Goal: Task Accomplishment & Management: Manage account settings

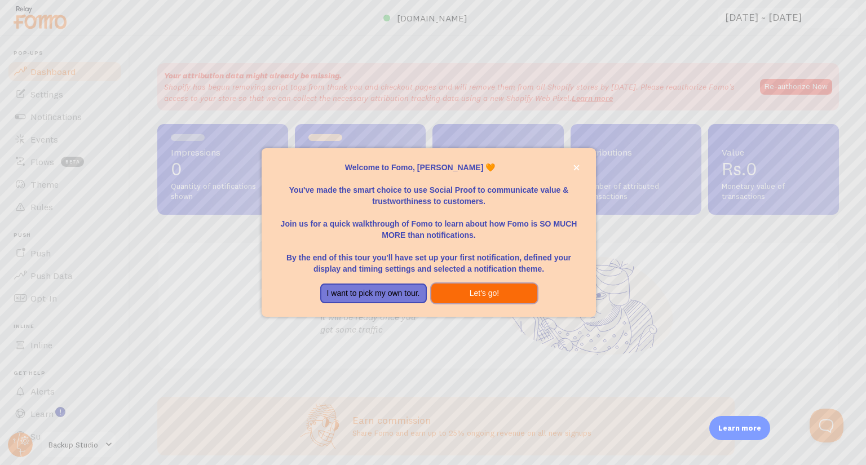
click at [484, 295] on button "Let's go!" at bounding box center [484, 294] width 107 height 20
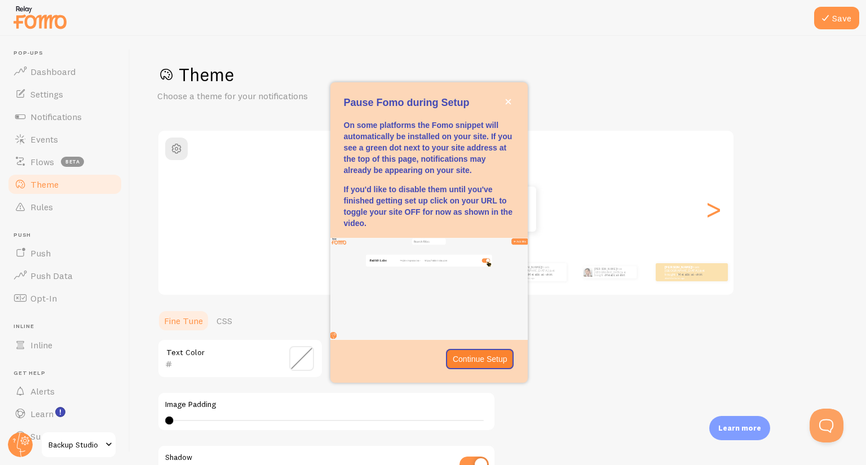
click at [83, 447] on span "Backup Studio" at bounding box center [75, 445] width 54 height 14
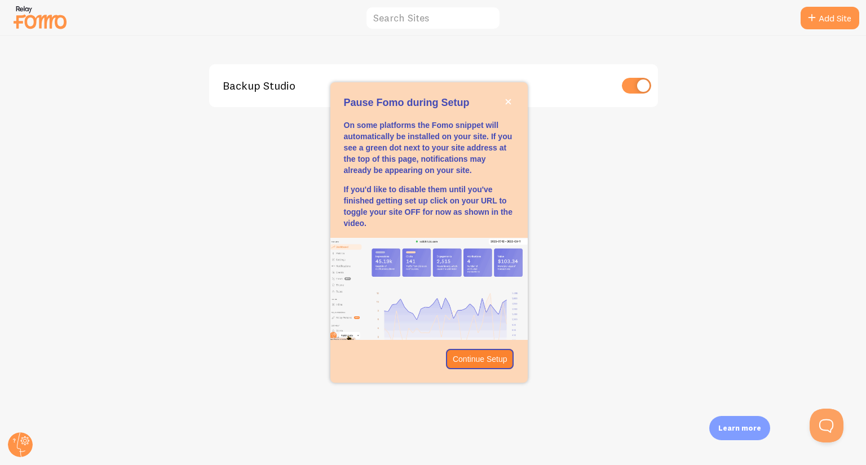
click at [639, 83] on input "checkbox" at bounding box center [636, 86] width 29 height 16
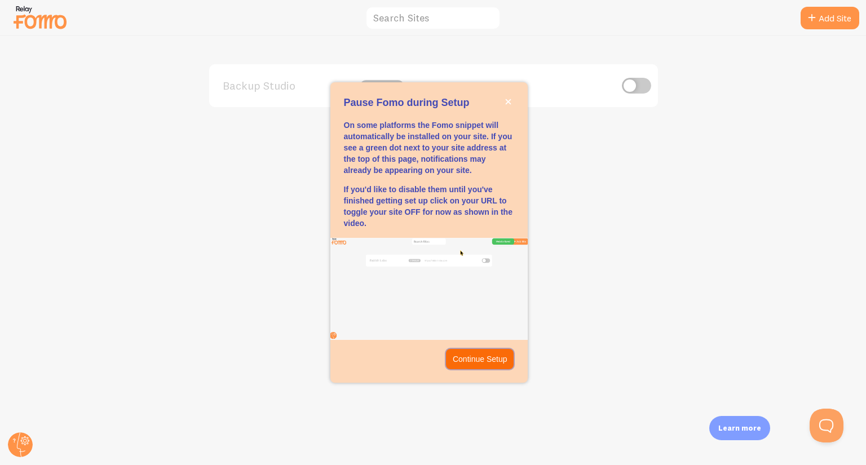
click at [483, 355] on p "Continue Setup" at bounding box center [480, 359] width 55 height 11
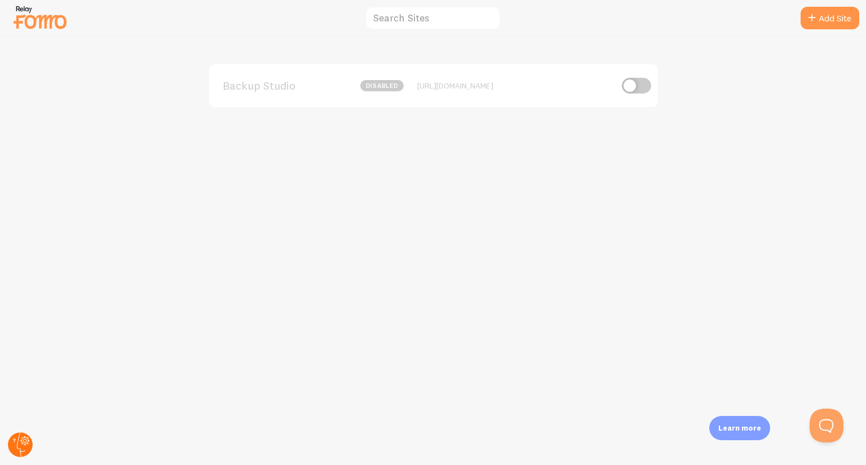
click at [24, 440] on icon at bounding box center [25, 441] width 4 height 4
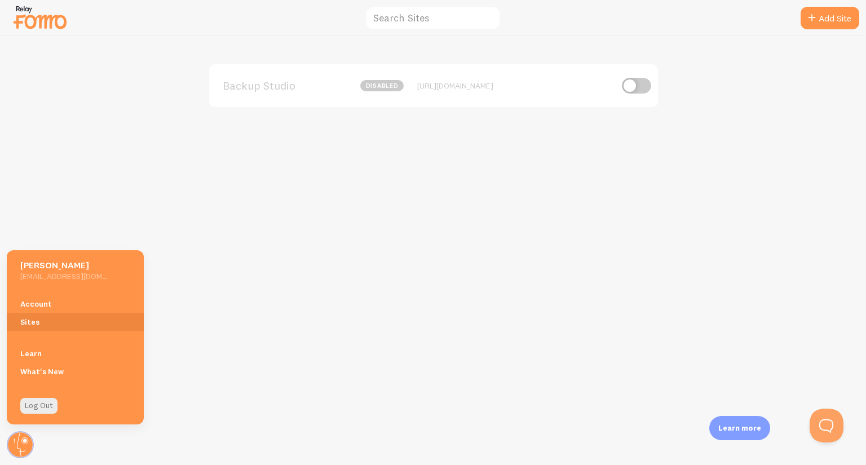
click at [325, 322] on div "Backup Studio disabled [URL][DOMAIN_NAME]" at bounding box center [434, 250] width 866 height 429
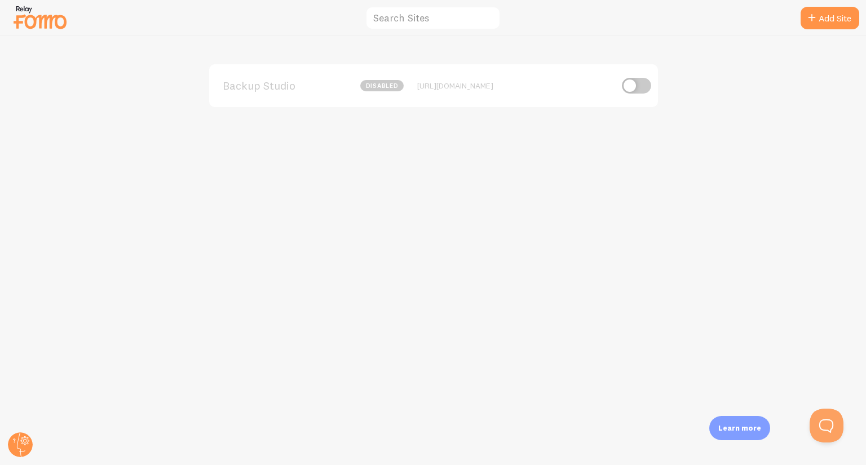
click at [325, 322] on div "Backup Studio disabled [URL][DOMAIN_NAME]" at bounding box center [434, 250] width 866 height 429
click at [283, 95] on div "Backup Studio disabled [URL][DOMAIN_NAME]" at bounding box center [433, 85] width 449 height 43
click at [453, 95] on div "Backup Studio disabled [URL][DOMAIN_NAME]" at bounding box center [433, 85] width 449 height 43
click at [434, 83] on div "[URL][DOMAIN_NAME]" at bounding box center [514, 86] width 195 height 10
click at [747, 422] on div "Learn more" at bounding box center [739, 428] width 61 height 24
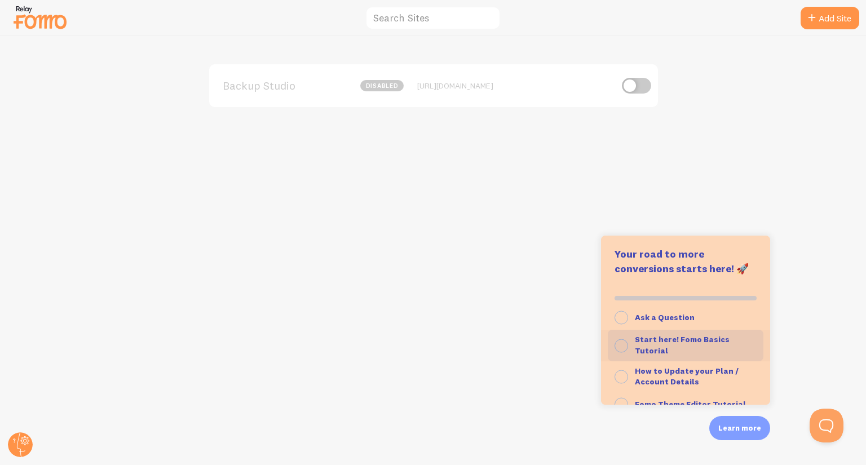
click at [693, 340] on strong "Start here! Fomo Basics Tutorial" at bounding box center [682, 344] width 95 height 21
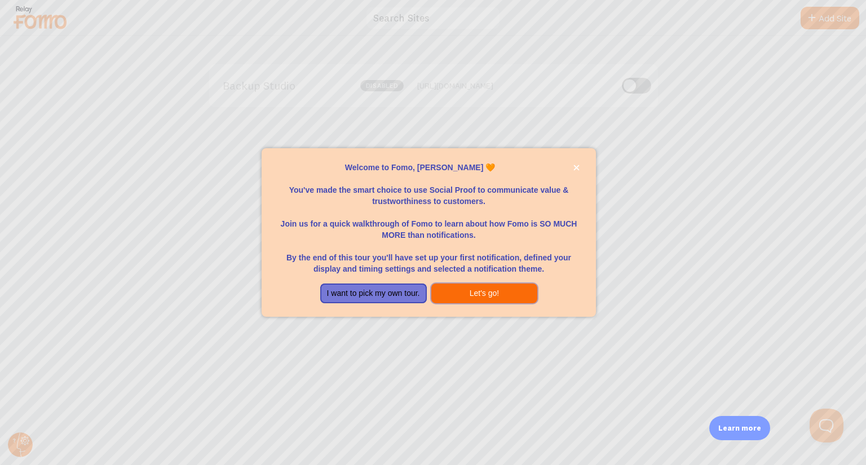
click at [476, 284] on button "Let's go!" at bounding box center [484, 294] width 107 height 20
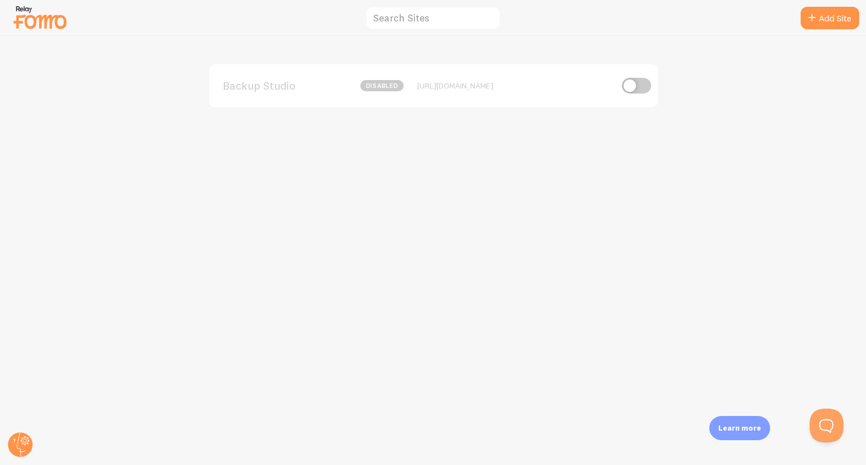
click at [638, 89] on input "checkbox" at bounding box center [636, 86] width 29 height 16
checkbox input "true"
click at [504, 95] on div "Backup Studio 0 Impressions - [URL][DOMAIN_NAME]" at bounding box center [433, 85] width 449 height 43
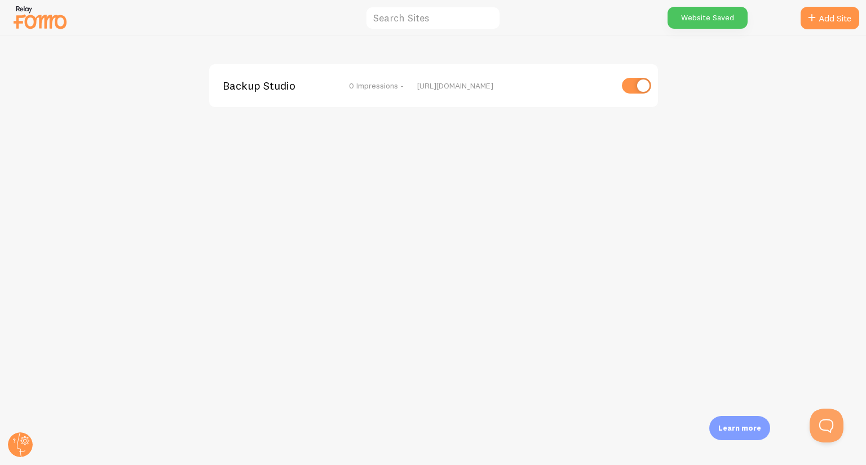
click at [463, 85] on div "[URL][DOMAIN_NAME]" at bounding box center [514, 86] width 195 height 10
click at [258, 84] on span "Backup Studio" at bounding box center [268, 86] width 91 height 10
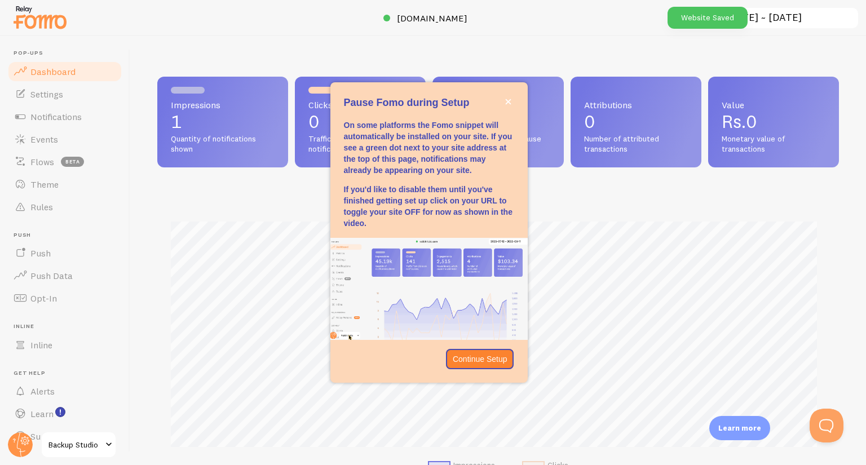
scroll to position [296, 673]
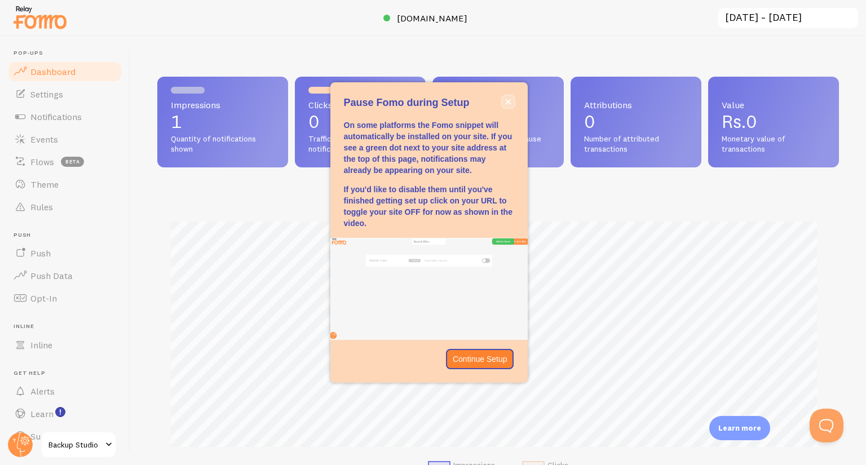
click at [511, 96] on button "close," at bounding box center [508, 102] width 12 height 12
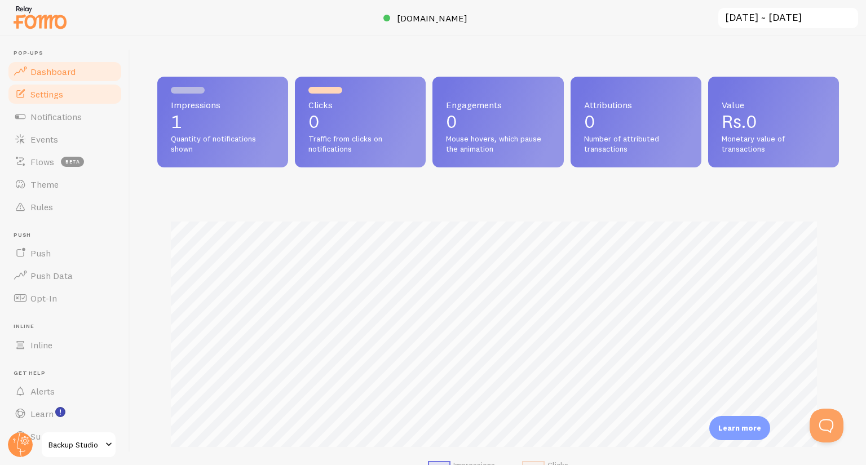
click at [58, 101] on link "Settings" at bounding box center [65, 94] width 116 height 23
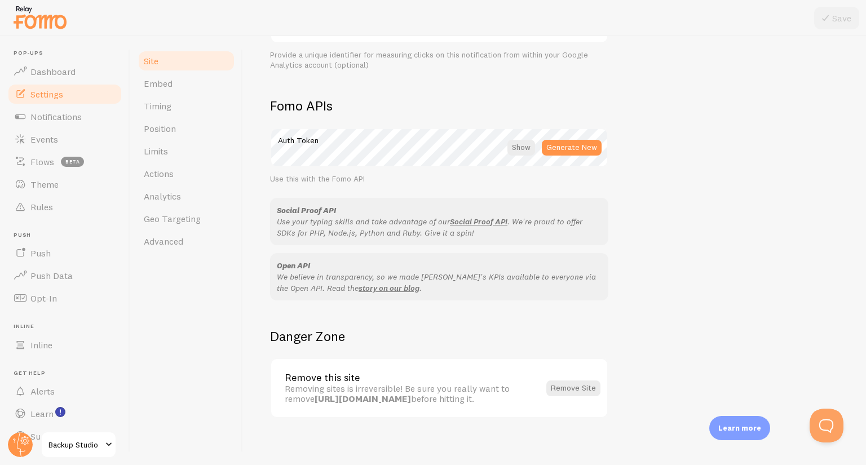
scroll to position [599, 0]
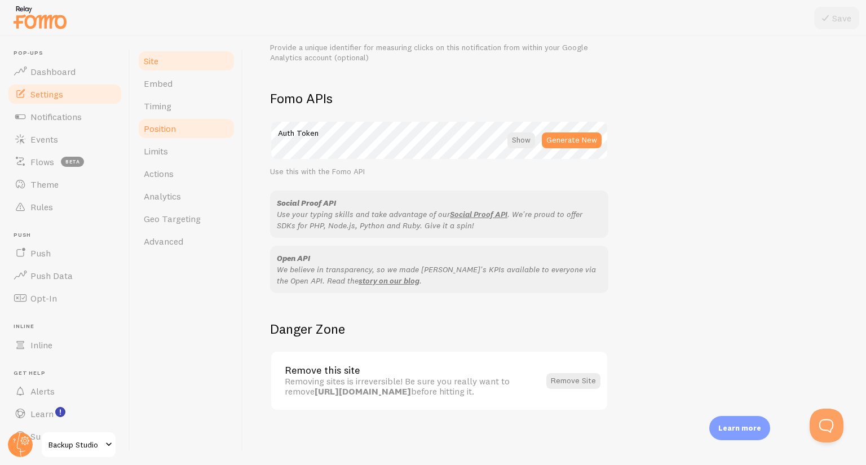
click at [169, 125] on span "Position" at bounding box center [160, 128] width 32 height 11
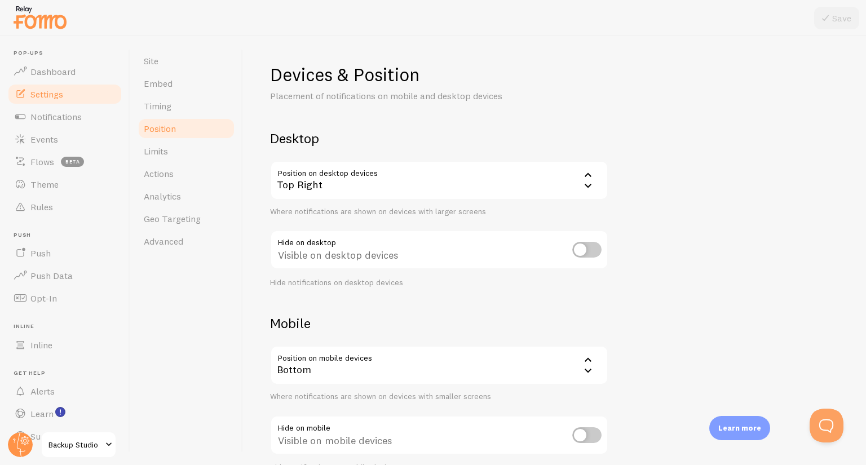
click at [584, 183] on icon at bounding box center [588, 186] width 14 height 14
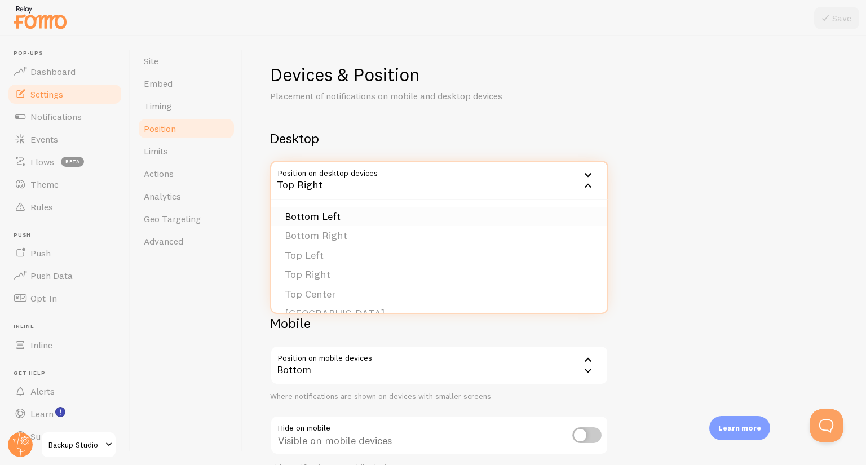
click at [398, 213] on li "Bottom Left" at bounding box center [439, 217] width 336 height 20
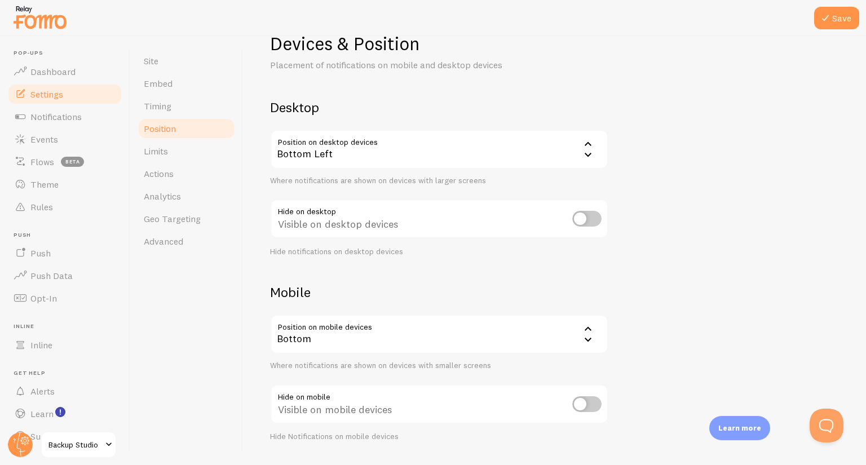
scroll to position [61, 0]
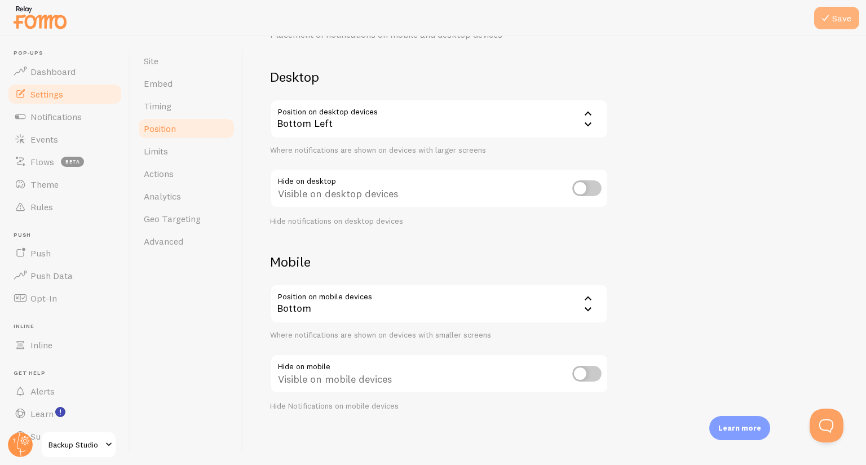
click at [833, 21] on button "Save" at bounding box center [836, 18] width 45 height 23
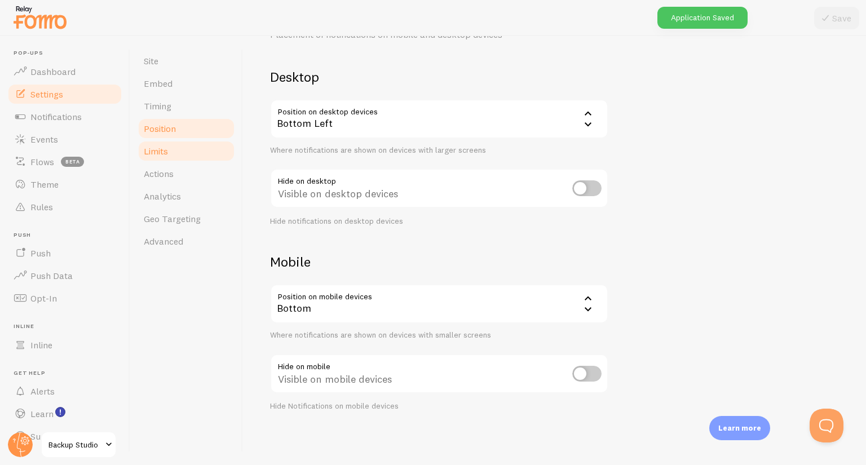
click at [164, 149] on span "Limits" at bounding box center [156, 150] width 24 height 11
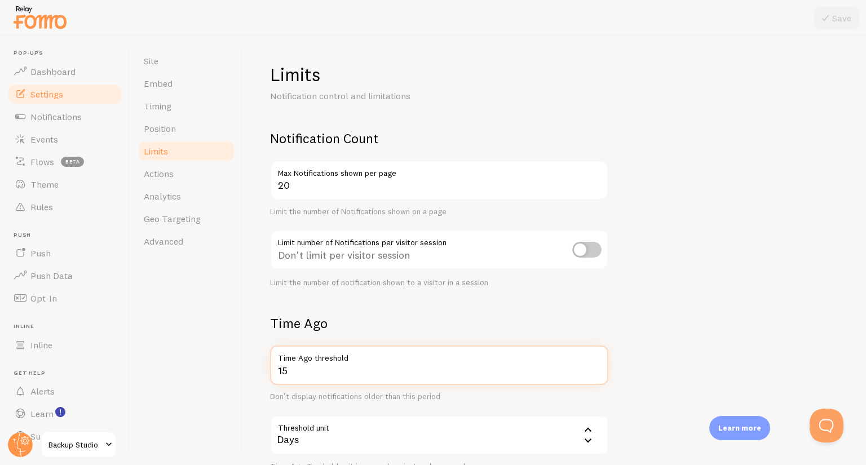
click at [307, 370] on input "15" at bounding box center [439, 365] width 338 height 39
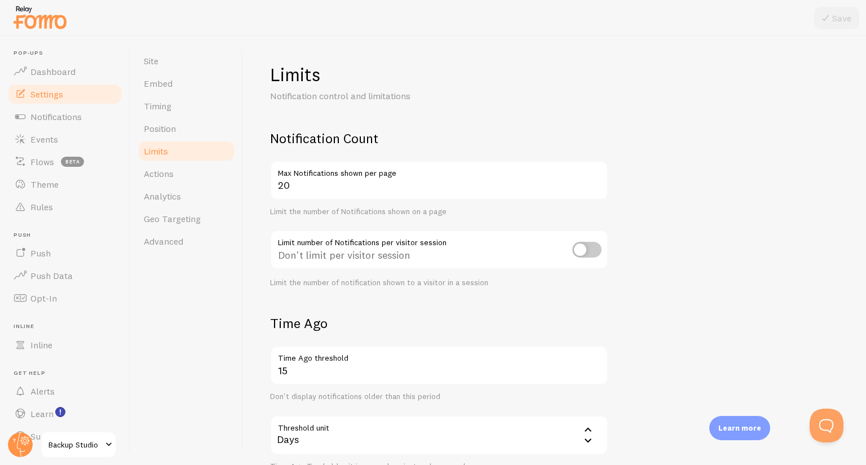
click at [244, 397] on div "Limits Notification control and limitations Notification Count 20 Max Notificat…" at bounding box center [554, 250] width 623 height 429
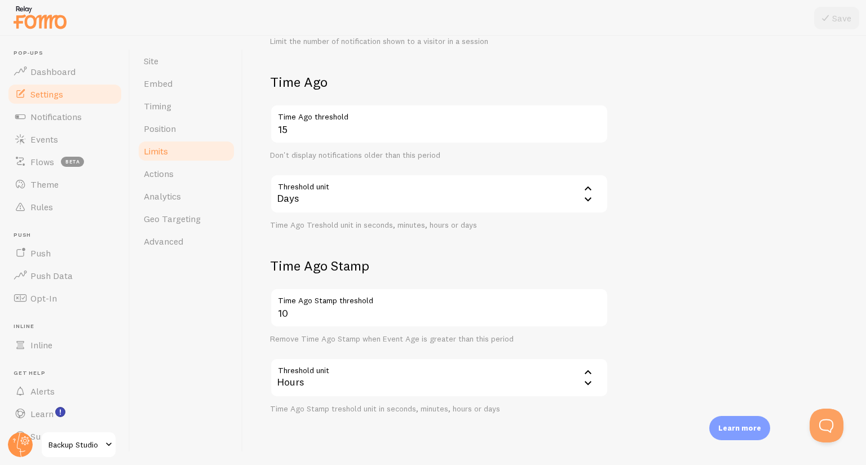
scroll to position [266, 0]
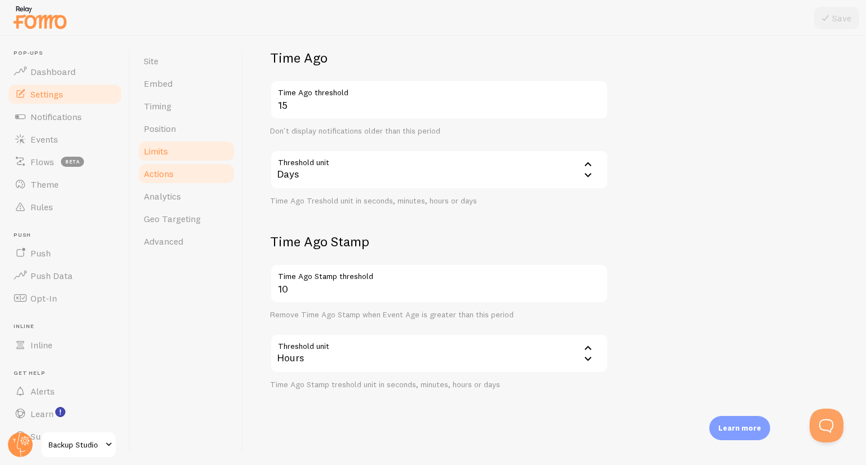
click at [196, 180] on link "Actions" at bounding box center [186, 173] width 99 height 23
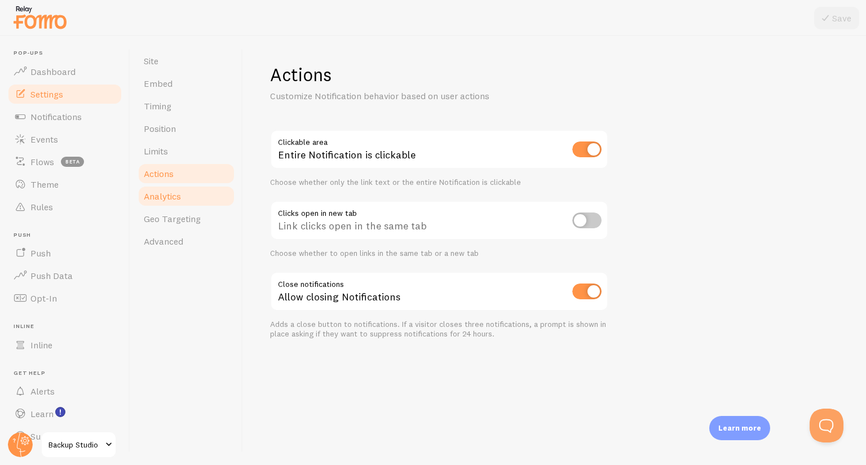
click at [187, 196] on link "Analytics" at bounding box center [186, 196] width 99 height 23
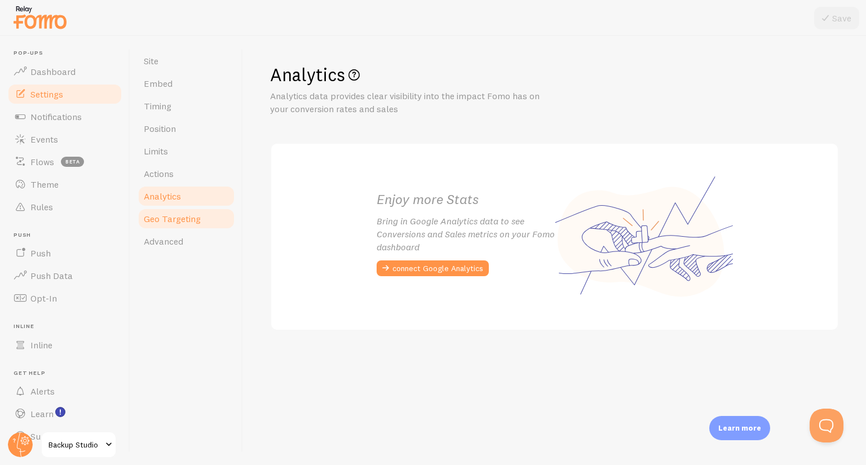
click at [186, 224] on span "Geo Targeting" at bounding box center [172, 218] width 57 height 11
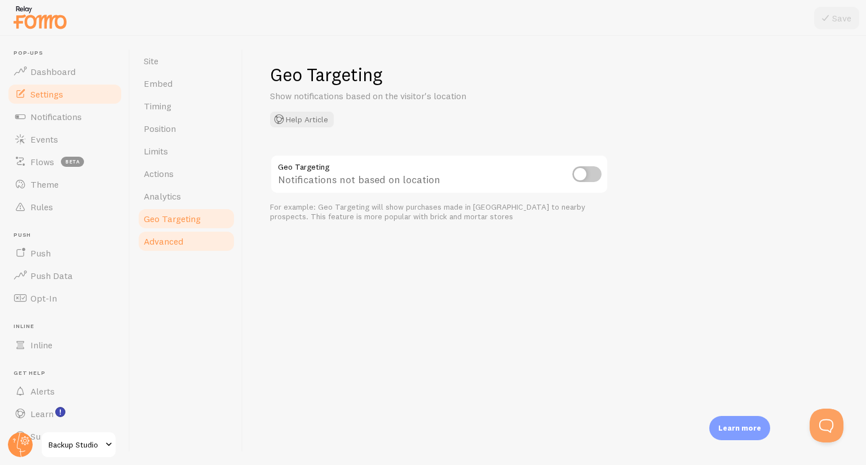
click at [183, 246] on span "Advanced" at bounding box center [163, 241] width 39 height 11
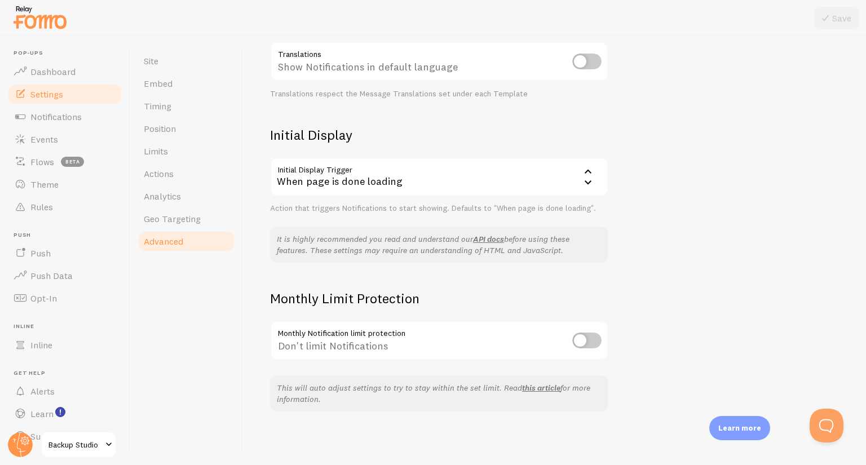
scroll to position [118, 0]
click at [64, 113] on span "Notifications" at bounding box center [55, 116] width 51 height 11
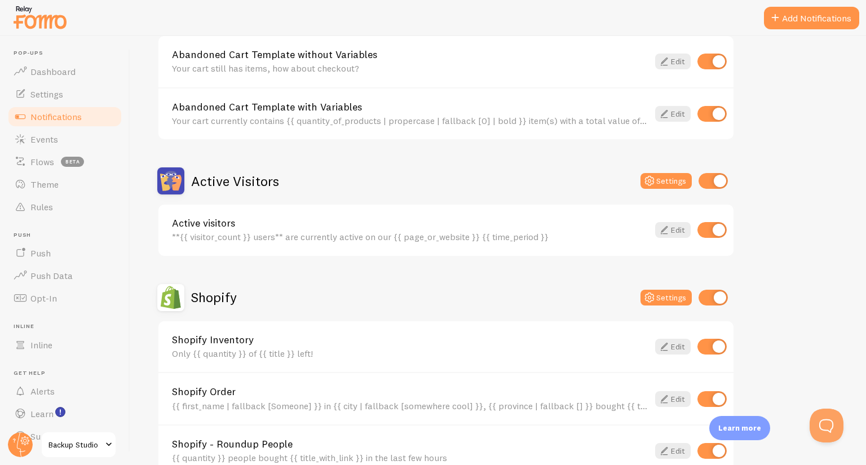
scroll to position [156, 0]
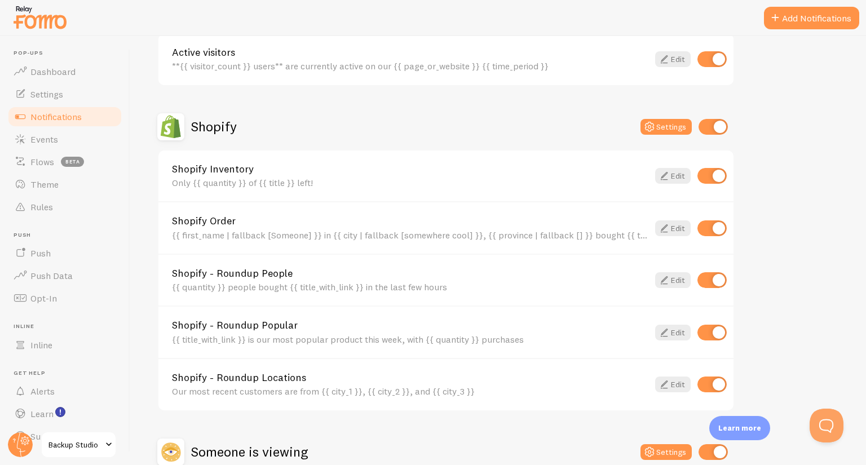
click at [284, 358] on div "Shopify - Roundup Locations Our most recent customers are from {{ city_1 }}, {{…" at bounding box center [445, 384] width 575 height 52
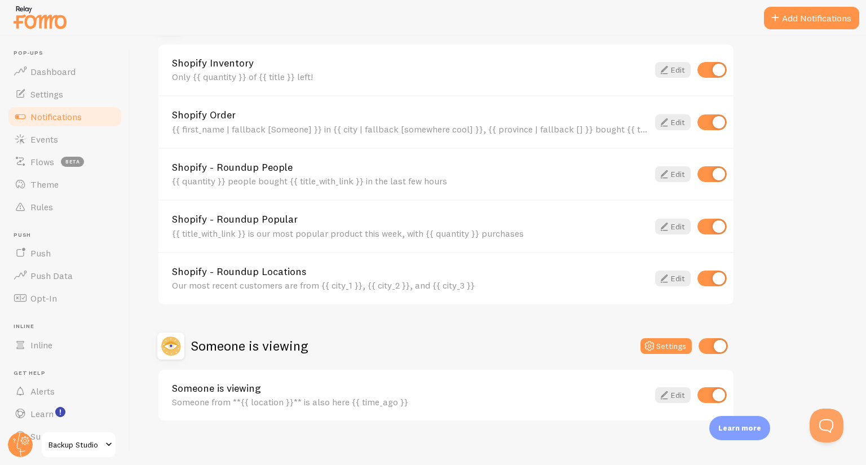
scroll to position [443, 0]
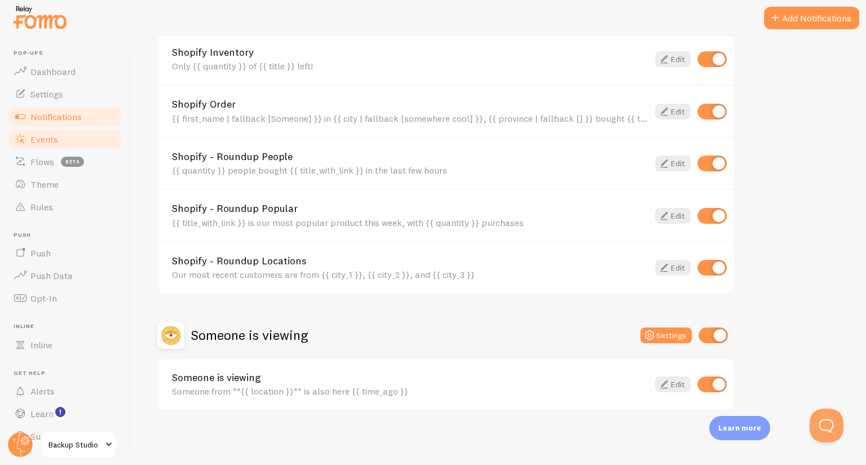
click at [60, 136] on link "Events" at bounding box center [65, 139] width 116 height 23
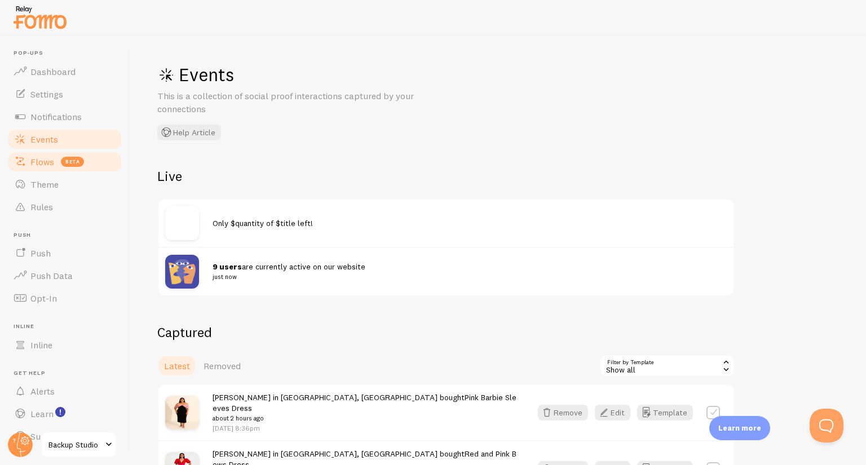
click at [48, 167] on link "Flows beta" at bounding box center [65, 162] width 116 height 23
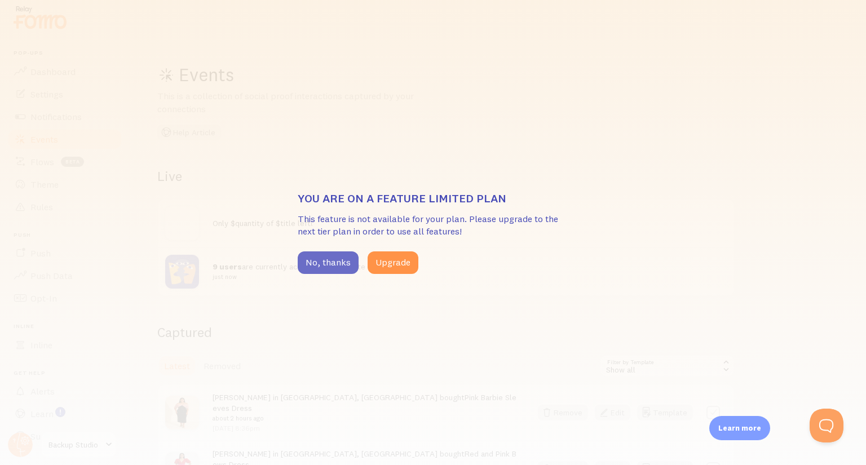
click at [326, 266] on button "No, thanks" at bounding box center [328, 262] width 61 height 23
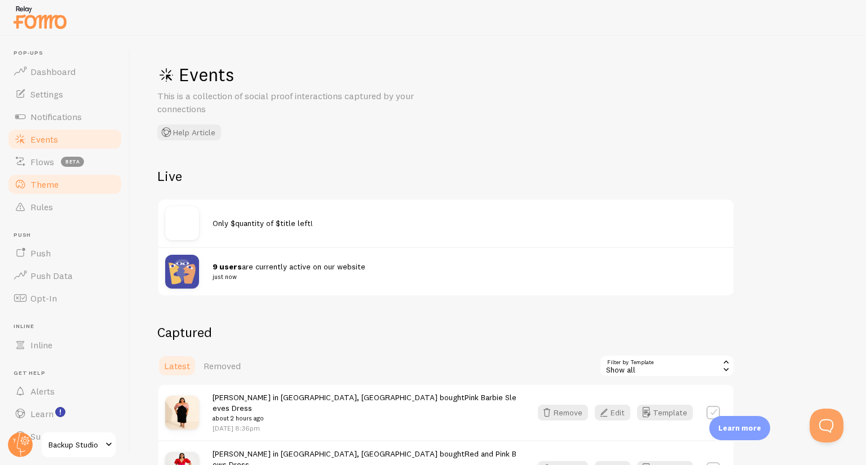
click at [51, 181] on span "Theme" at bounding box center [44, 184] width 28 height 11
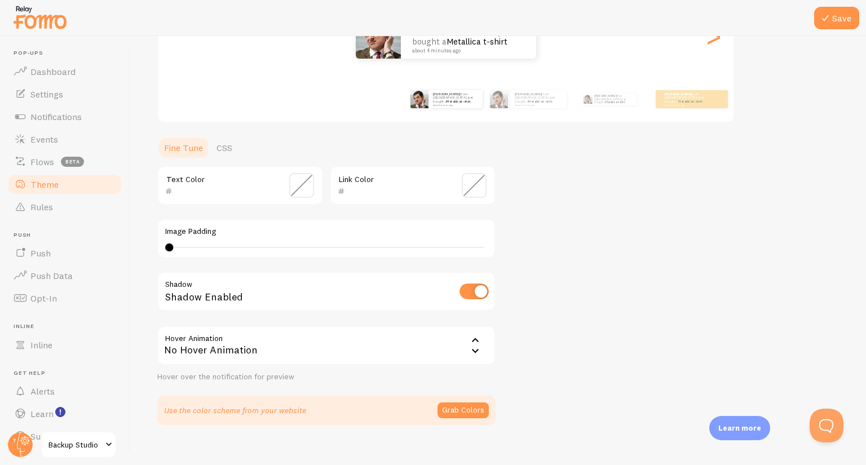
scroll to position [187, 0]
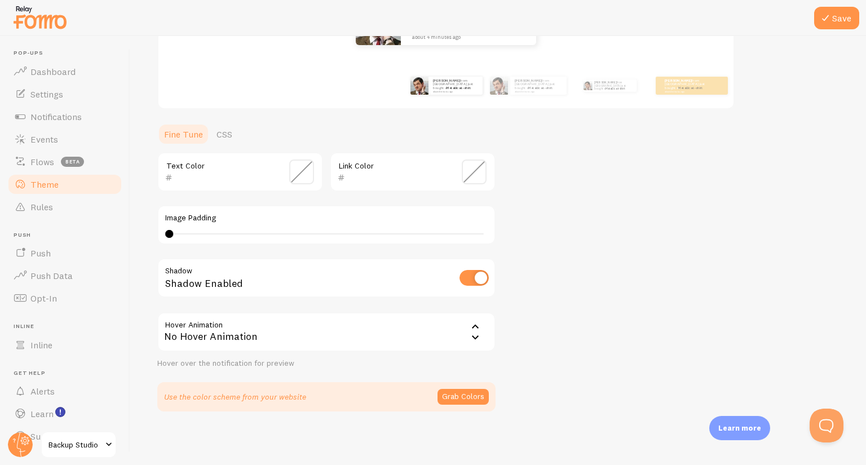
click at [475, 335] on icon at bounding box center [476, 338] width 14 height 14
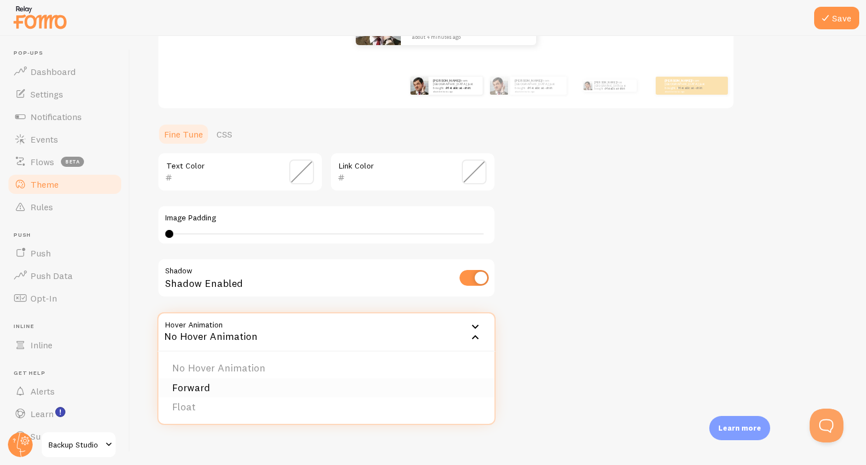
click at [280, 394] on li "Forward" at bounding box center [326, 388] width 336 height 20
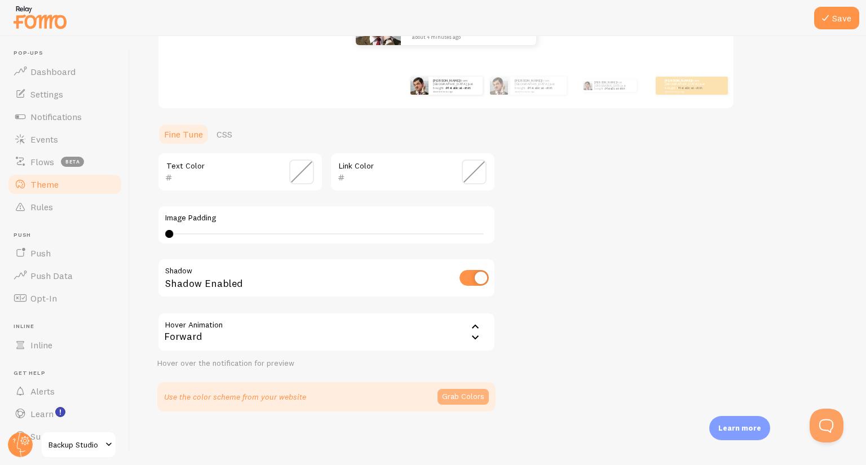
click at [478, 397] on button "Grab Colors" at bounding box center [463, 397] width 51 height 16
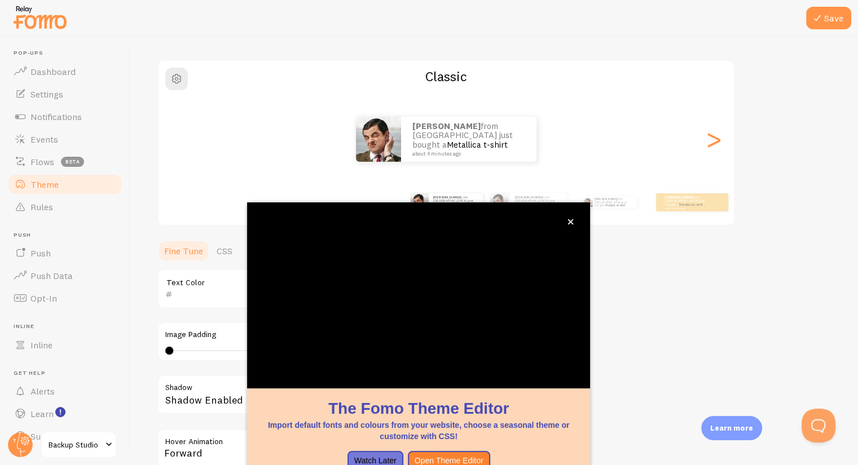
scroll to position [19, 0]
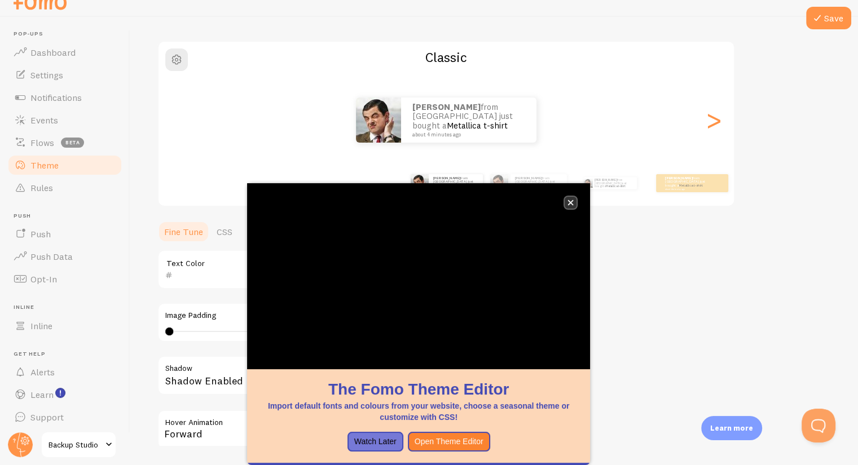
click at [571, 207] on button "close," at bounding box center [570, 203] width 12 height 12
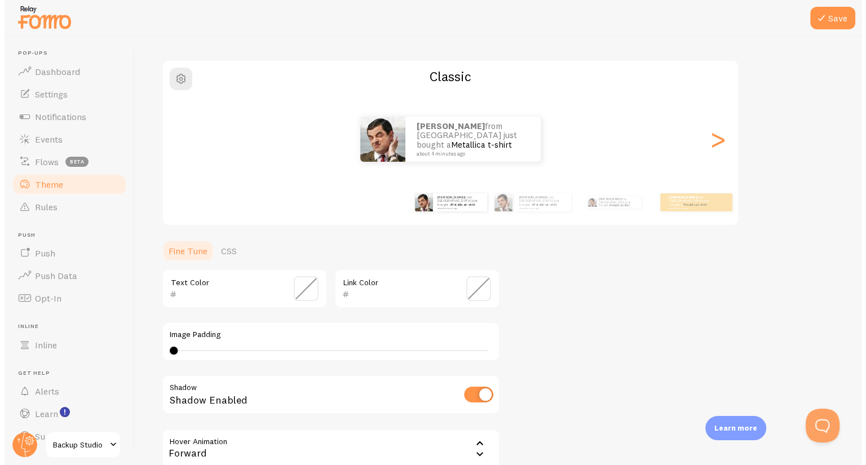
scroll to position [0, 0]
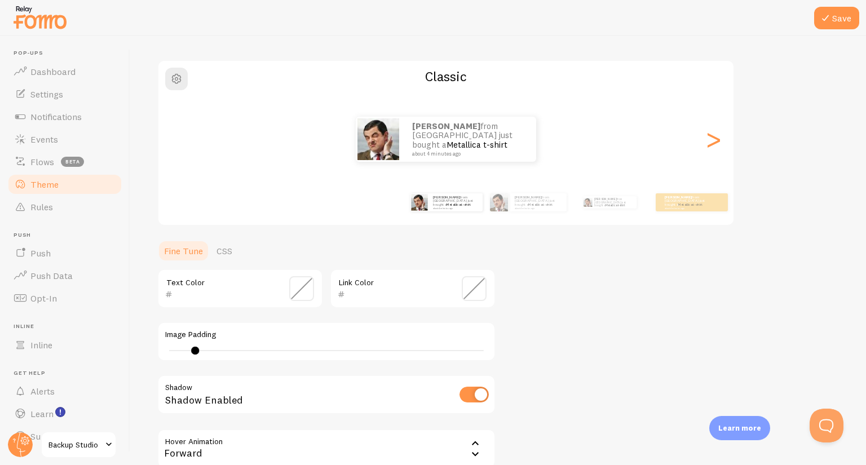
type input "4"
drag, startPoint x: 172, startPoint y: 352, endPoint x: 202, endPoint y: 355, distance: 30.0
click at [202, 355] on div "4" at bounding box center [326, 350] width 323 height 9
click at [478, 292] on span at bounding box center [474, 288] width 25 height 25
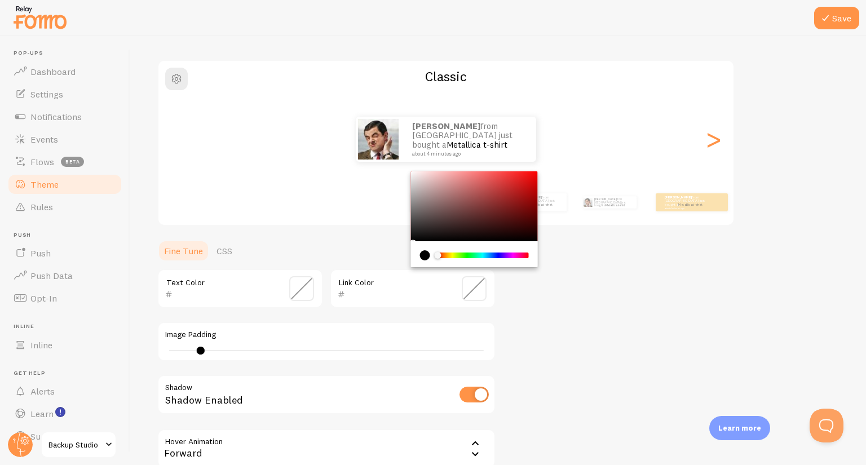
click at [471, 196] on div "Chrome color picker" at bounding box center [474, 206] width 127 height 70
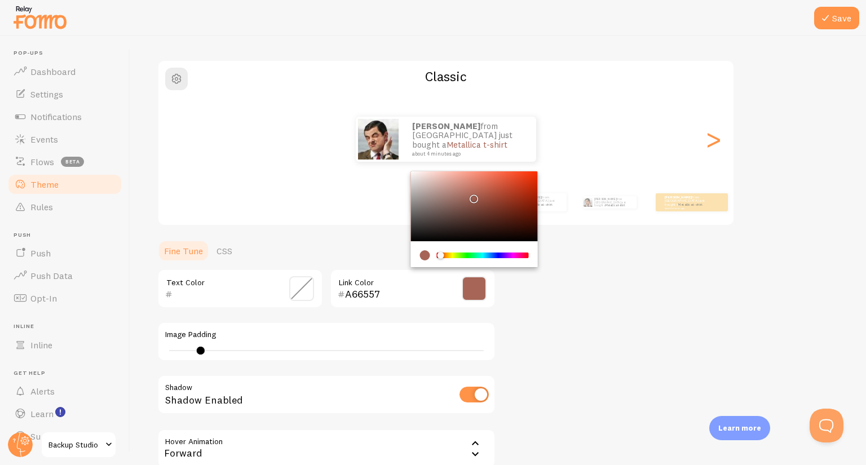
drag, startPoint x: 477, startPoint y: 255, endPoint x: 435, endPoint y: 259, distance: 42.5
click at [435, 259] on div "Chrome color picker" at bounding box center [474, 255] width 109 height 10
click at [500, 254] on div "Chrome color picker" at bounding box center [483, 256] width 90 height 6
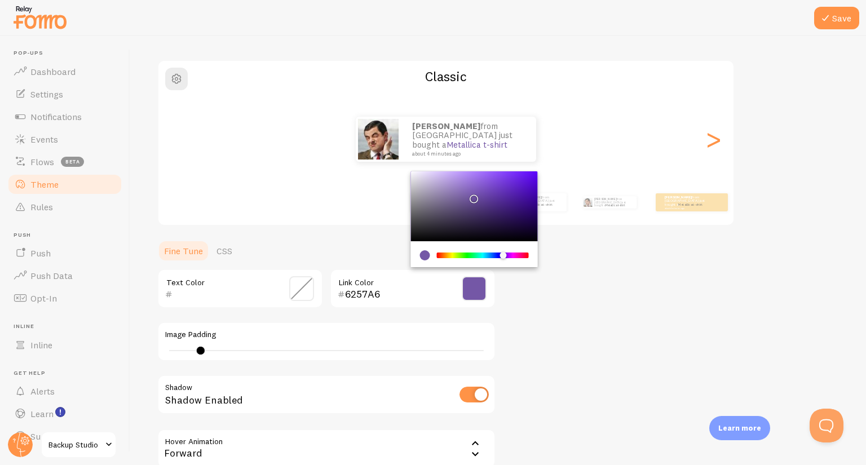
click at [503, 254] on div "Chrome color picker" at bounding box center [506, 256] width 7 height 7
click at [496, 256] on div "Chrome color picker" at bounding box center [483, 256] width 90 height 6
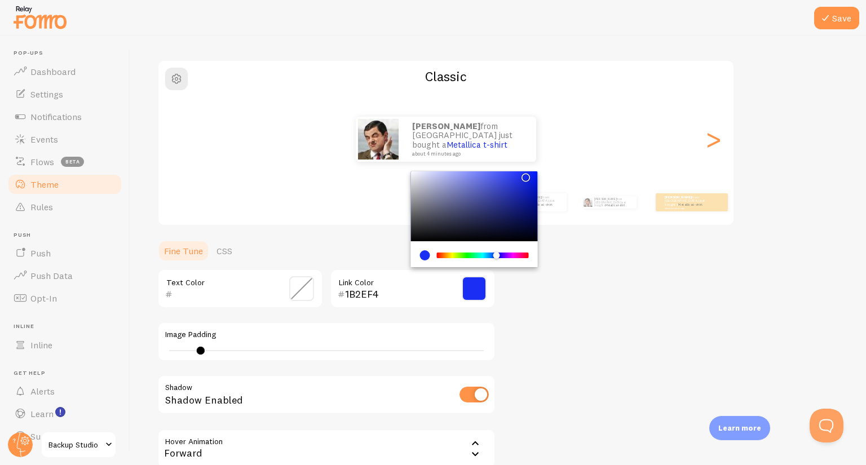
type input "1E30F4"
drag, startPoint x: 515, startPoint y: 179, endPoint x: 522, endPoint y: 174, distance: 8.1
click at [522, 174] on div "Chrome color picker" at bounding box center [474, 206] width 127 height 70
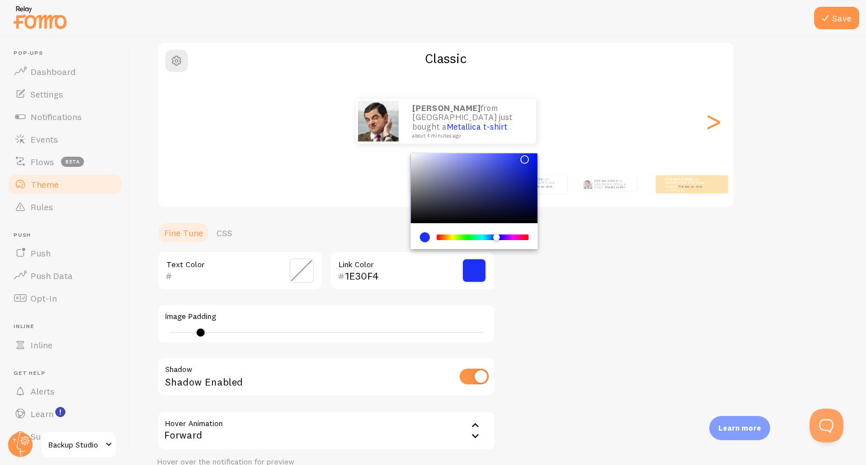
click at [541, 388] on div "Theme Choose a theme for your notifications Classic [PERSON_NAME] from [GEOGRAP…" at bounding box center [498, 240] width 682 height 531
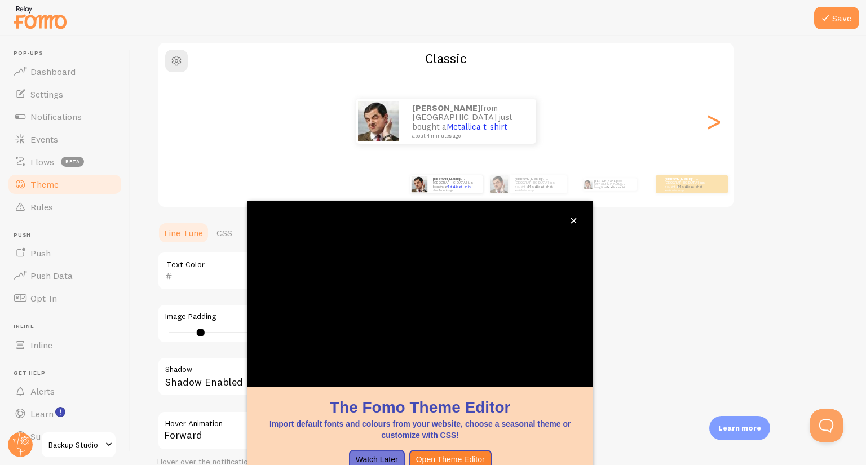
scroll to position [70, 0]
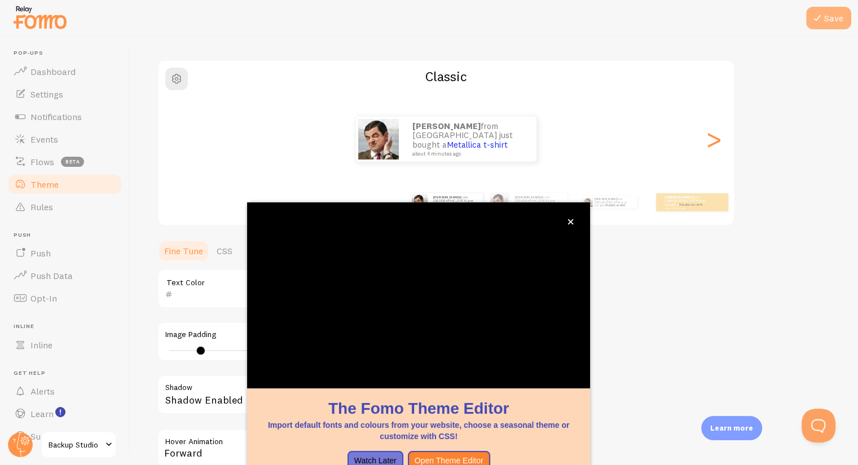
click at [825, 21] on button "Save" at bounding box center [828, 18] width 45 height 23
click at [574, 220] on button "close," at bounding box center [570, 222] width 12 height 12
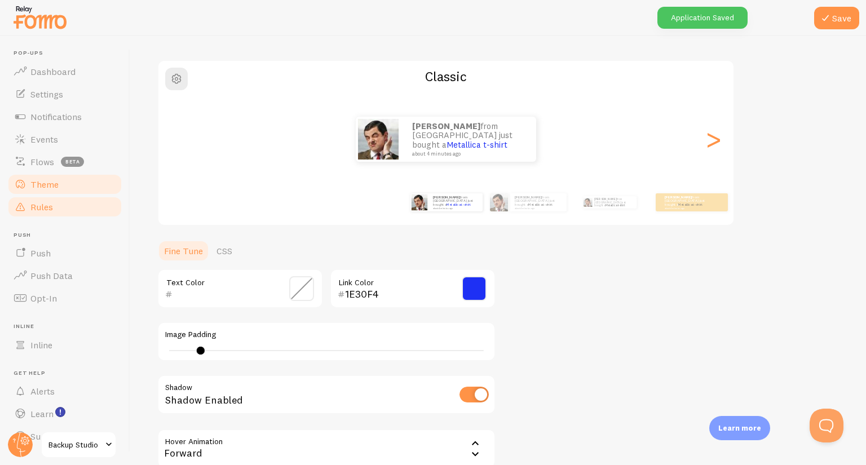
click at [67, 210] on link "Rules" at bounding box center [65, 207] width 116 height 23
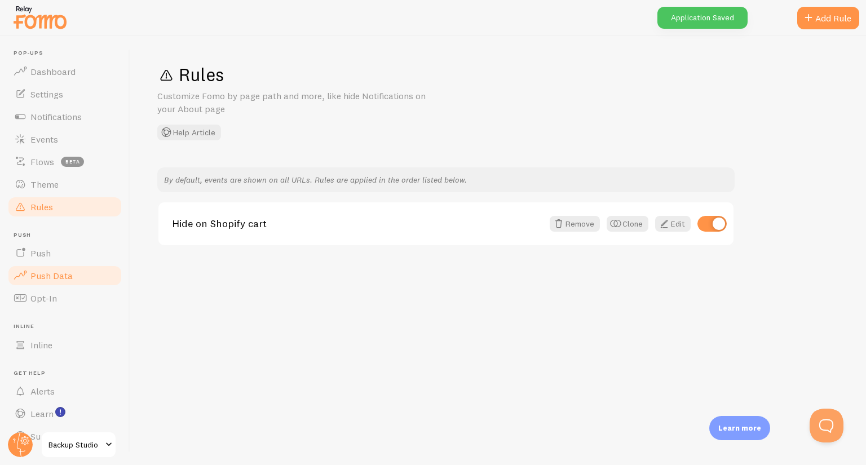
click at [48, 265] on link "Push Data" at bounding box center [65, 275] width 116 height 23
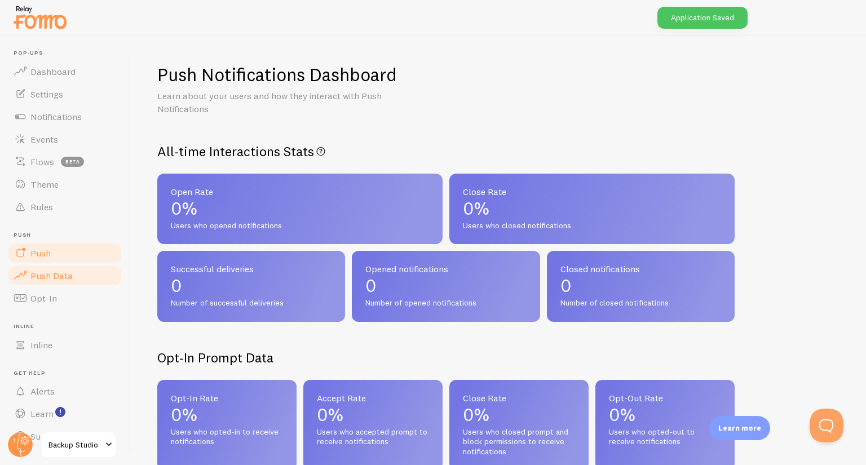
click at [50, 257] on span "Push" at bounding box center [40, 253] width 20 height 11
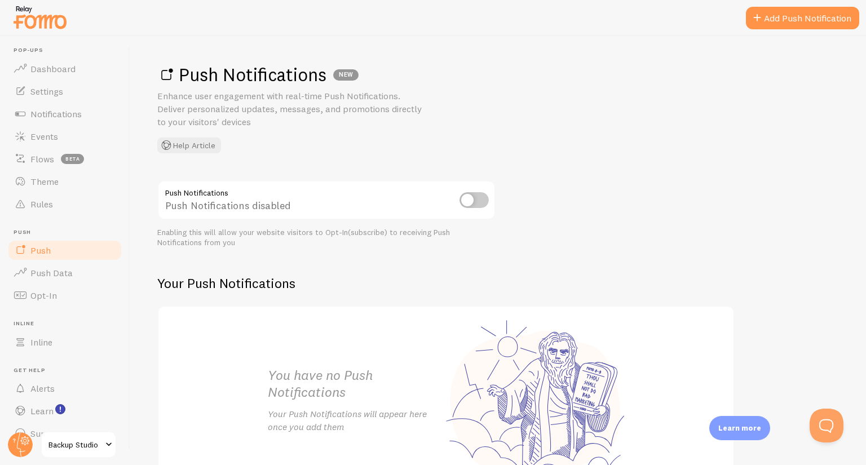
scroll to position [3, 0]
click at [483, 200] on input "checkbox" at bounding box center [474, 200] width 29 height 16
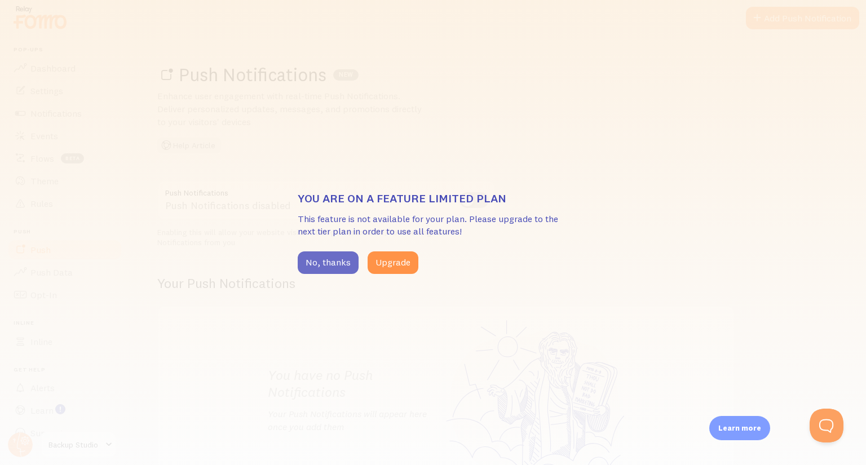
click at [328, 262] on button "No, thanks" at bounding box center [328, 262] width 61 height 23
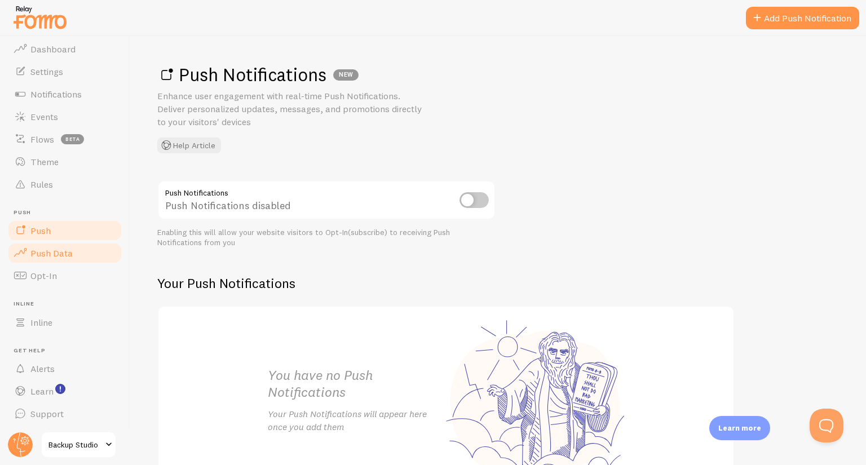
scroll to position [0, 0]
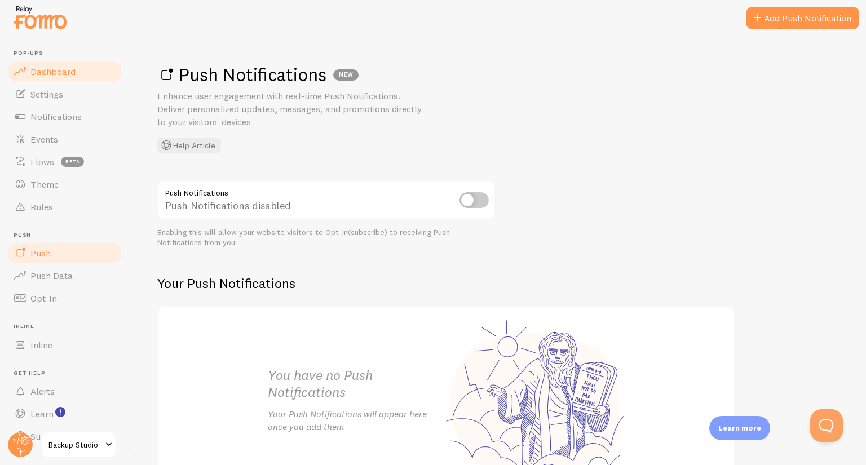
click at [54, 67] on span "Dashboard" at bounding box center [52, 71] width 45 height 11
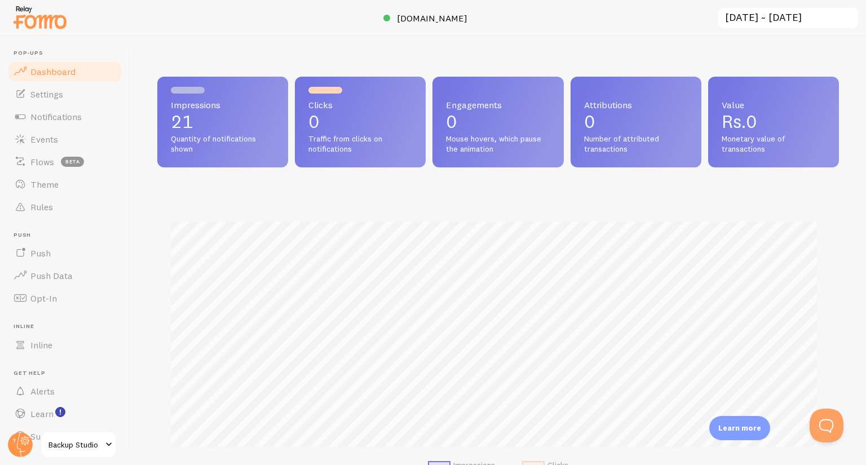
scroll to position [296, 673]
click at [59, 121] on span "Notifications" at bounding box center [55, 116] width 51 height 11
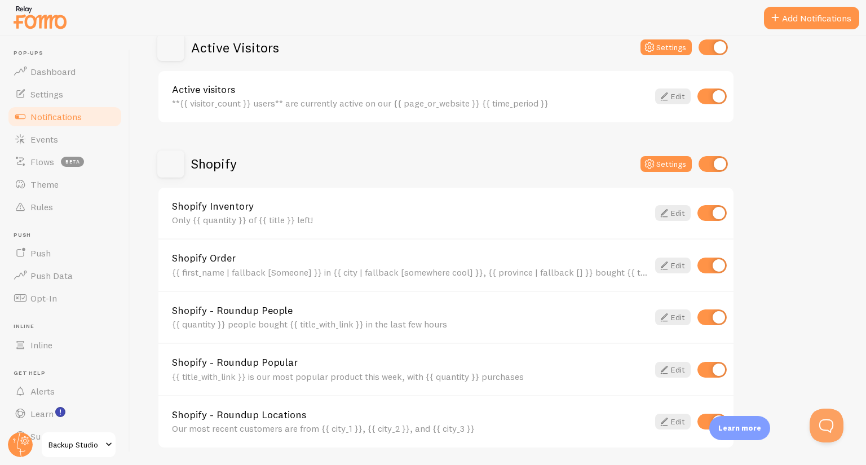
scroll to position [297, 0]
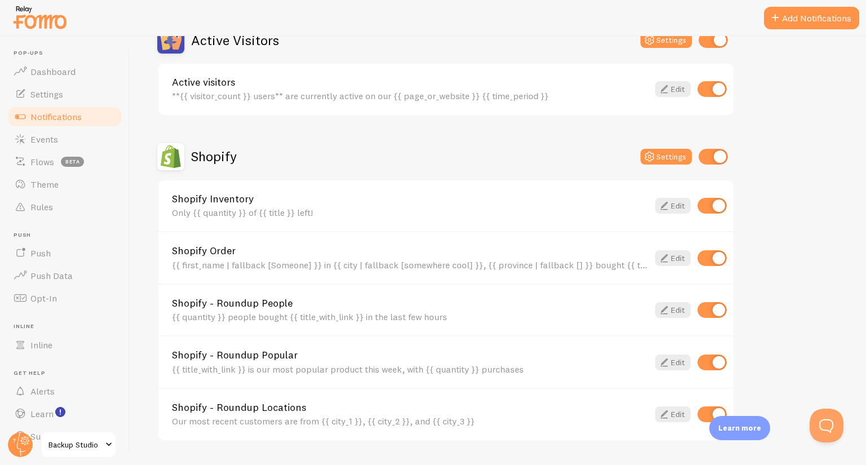
click at [718, 202] on input "checkbox" at bounding box center [711, 206] width 29 height 16
checkbox input "false"
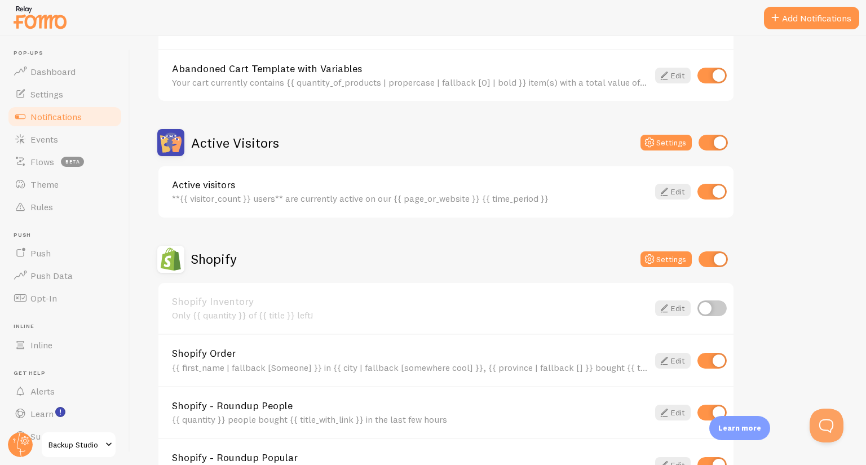
scroll to position [0, 0]
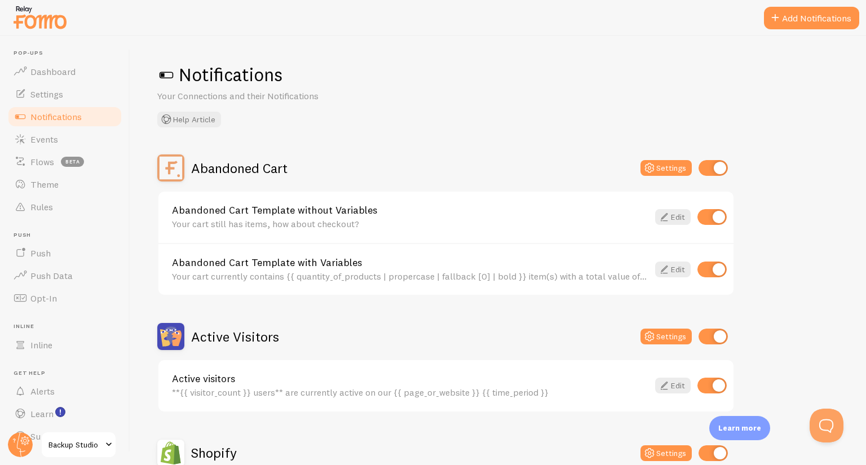
click at [704, 386] on input "checkbox" at bounding box center [711, 386] width 29 height 16
checkbox input "false"
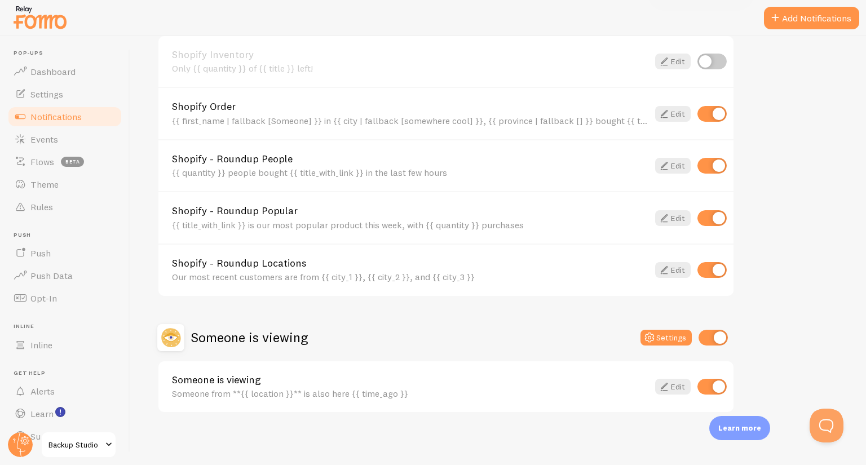
scroll to position [443, 0]
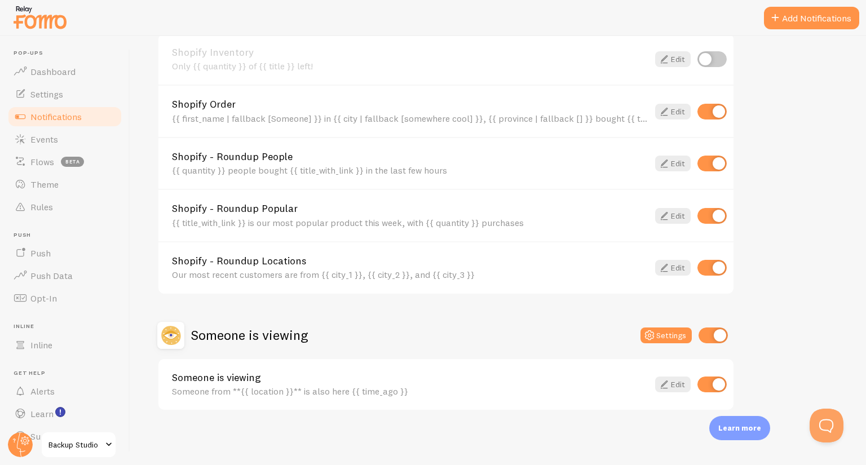
click at [715, 386] on input "checkbox" at bounding box center [711, 385] width 29 height 16
checkbox input "false"
click at [712, 268] on input "checkbox" at bounding box center [711, 268] width 29 height 16
checkbox input "false"
click at [718, 164] on input "checkbox" at bounding box center [711, 164] width 29 height 16
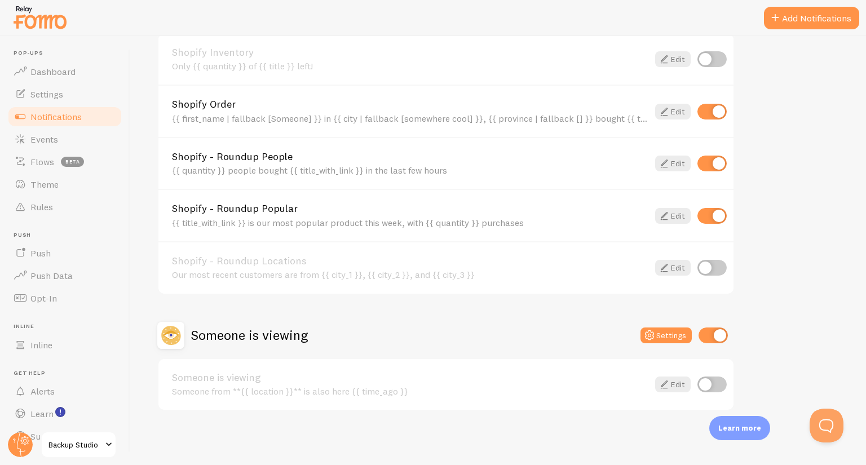
checkbox input "false"
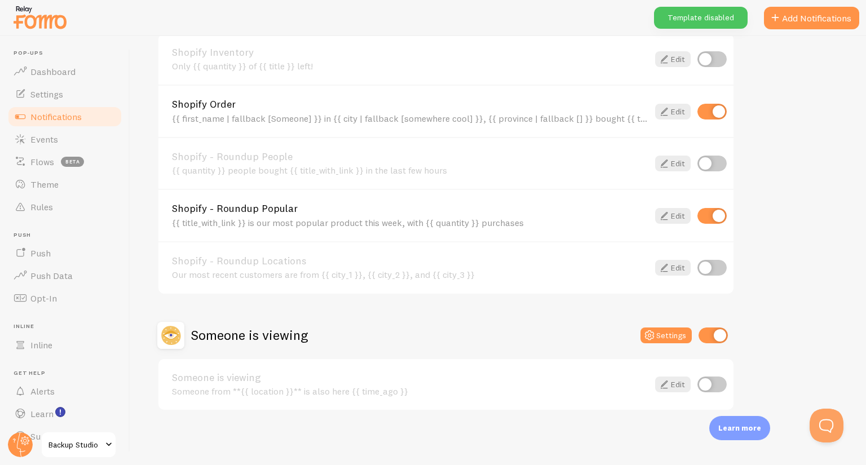
click at [705, 223] on input "checkbox" at bounding box center [711, 216] width 29 height 16
checkbox input "true"
click at [726, 330] on input "checkbox" at bounding box center [713, 336] width 29 height 16
checkbox input "false"
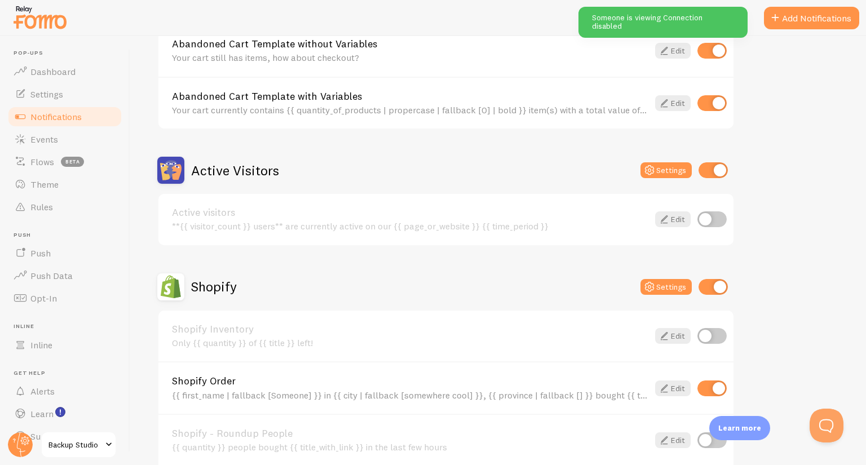
scroll to position [167, 0]
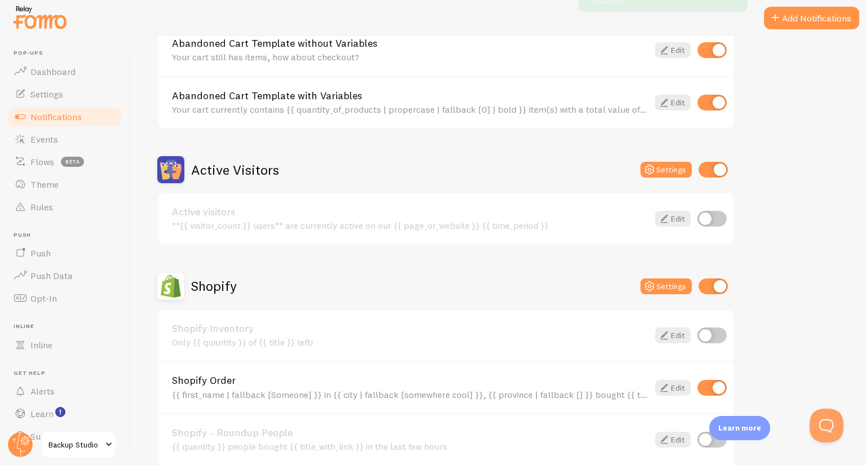
click at [717, 172] on input "checkbox" at bounding box center [713, 170] width 29 height 16
checkbox input "false"
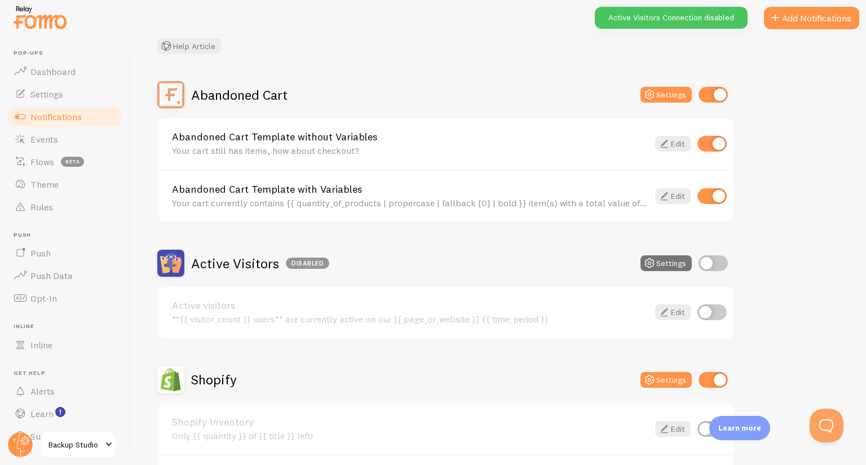
scroll to position [0, 0]
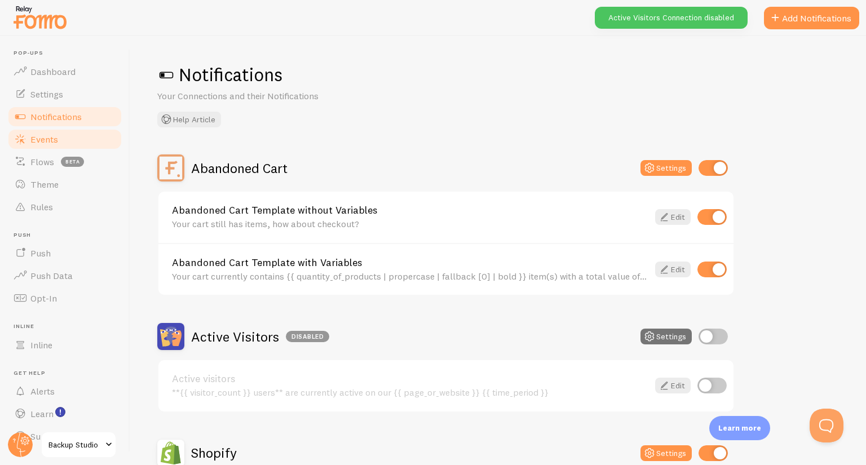
click at [72, 140] on link "Events" at bounding box center [65, 139] width 116 height 23
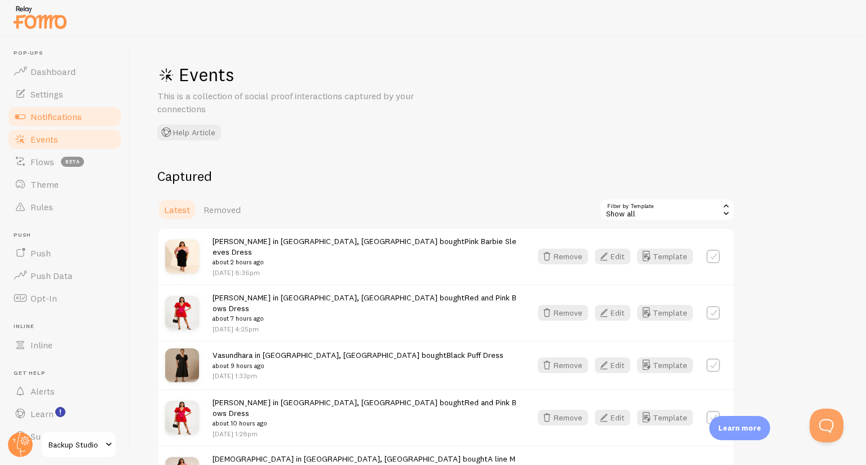
click at [65, 119] on span "Notifications" at bounding box center [55, 116] width 51 height 11
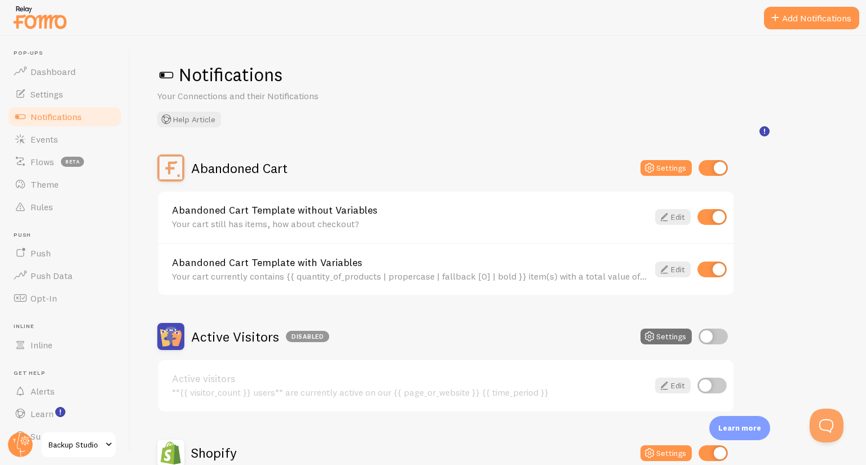
scroll to position [443, 0]
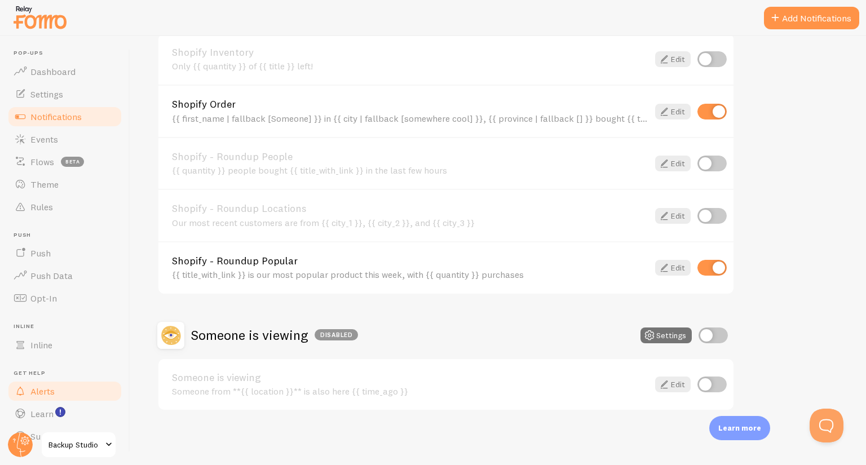
click at [57, 400] on link "Alerts" at bounding box center [65, 391] width 116 height 23
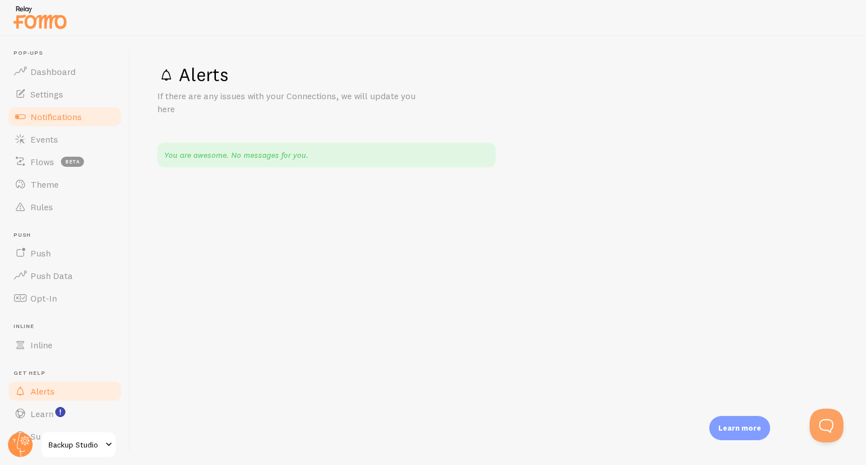
click at [51, 118] on span "Notifications" at bounding box center [55, 116] width 51 height 11
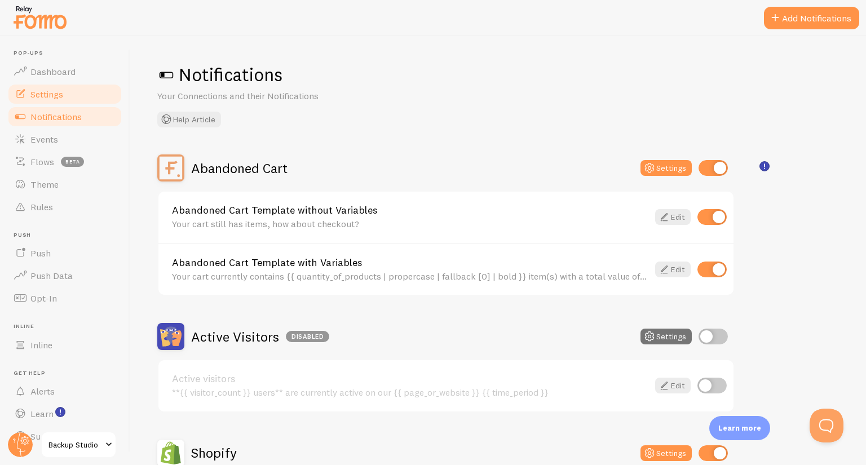
click at [52, 95] on span "Settings" at bounding box center [46, 94] width 33 height 11
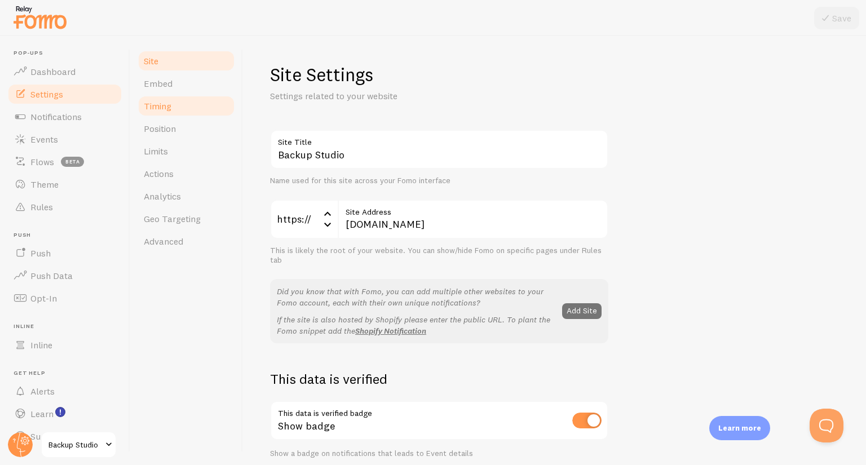
click at [176, 105] on link "Timing" at bounding box center [186, 106] width 99 height 23
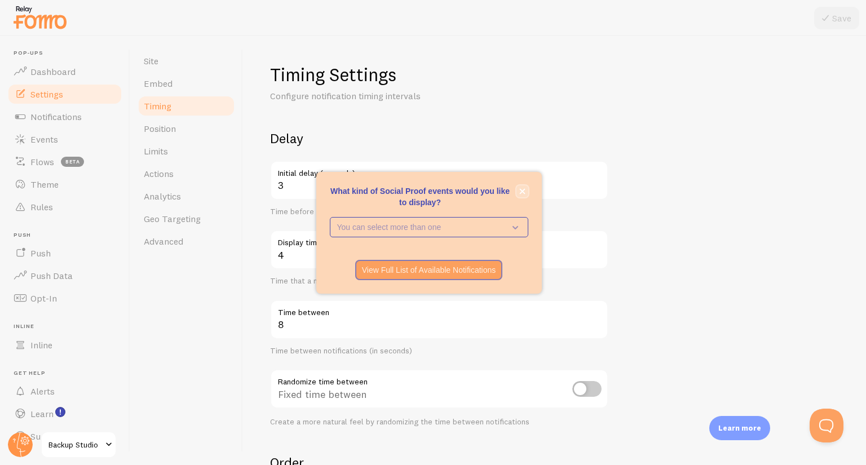
click at [521, 193] on icon "close," at bounding box center [522, 191] width 6 height 6
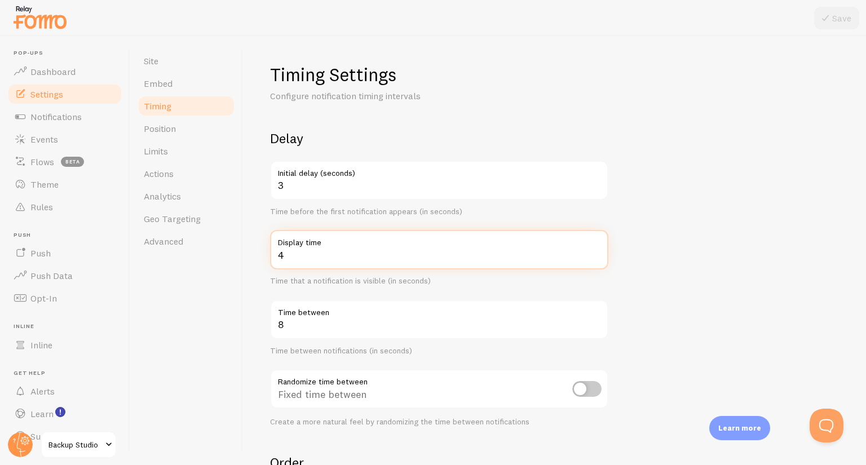
drag, startPoint x: 298, startPoint y: 254, endPoint x: 279, endPoint y: 259, distance: 19.4
click at [279, 259] on input "4" at bounding box center [439, 249] width 338 height 39
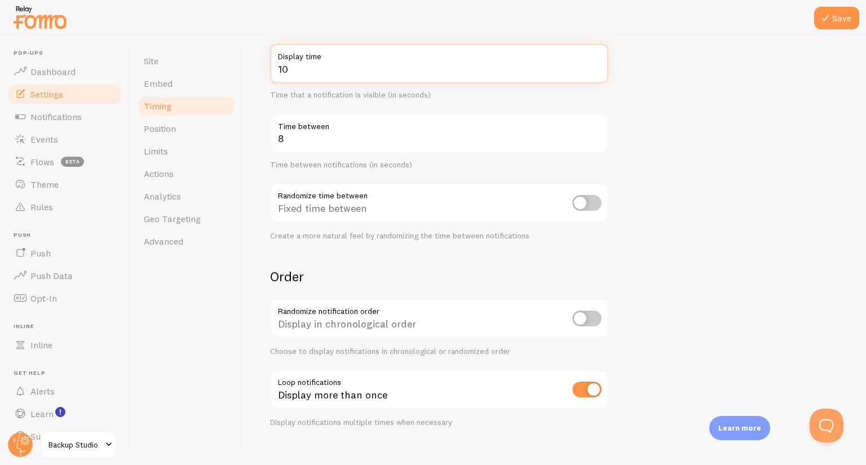
scroll to position [202, 0]
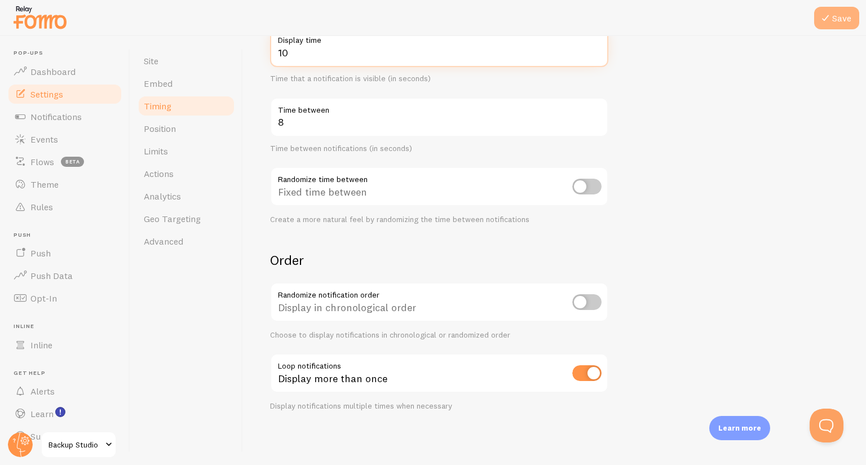
type input "10"
click at [847, 19] on button "Save" at bounding box center [836, 18] width 45 height 23
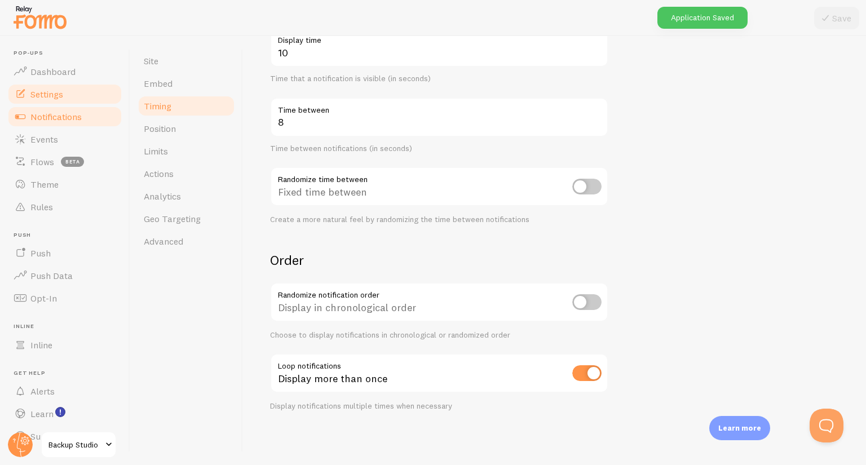
click at [71, 120] on span "Notifications" at bounding box center [55, 116] width 51 height 11
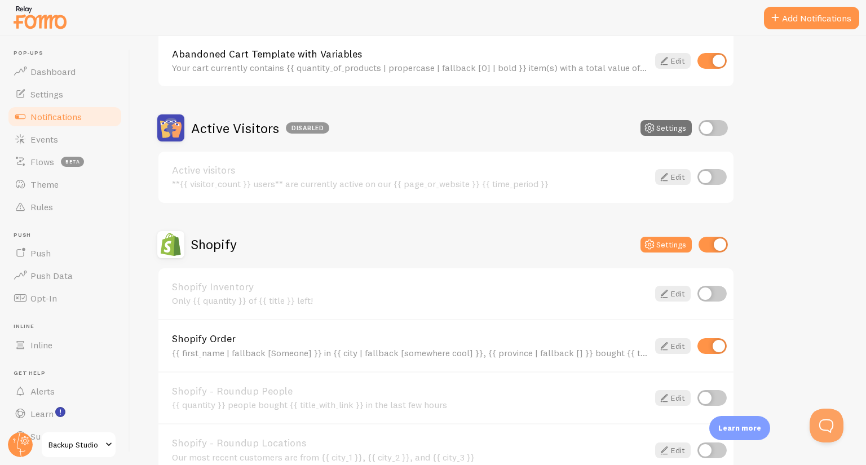
scroll to position [342, 0]
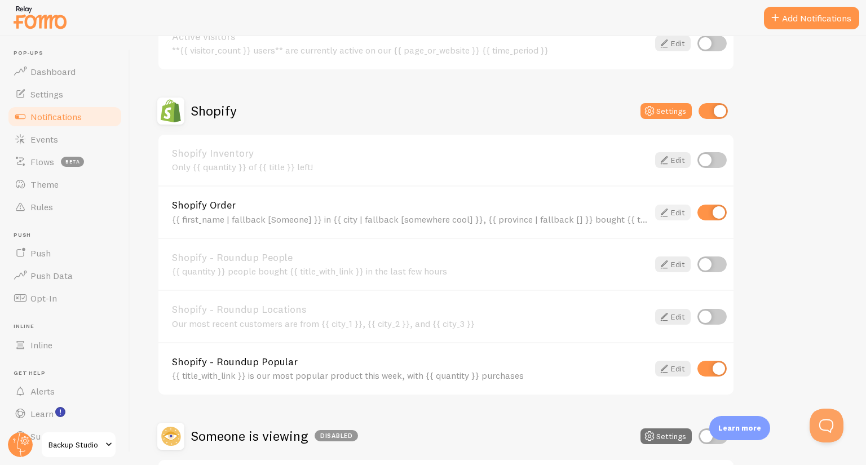
click at [681, 218] on link "Edit" at bounding box center [673, 213] width 36 height 16
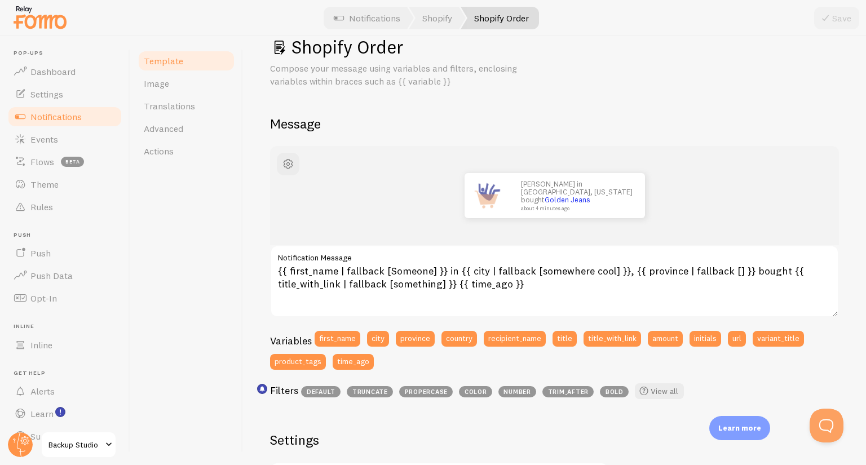
scroll to position [29, 0]
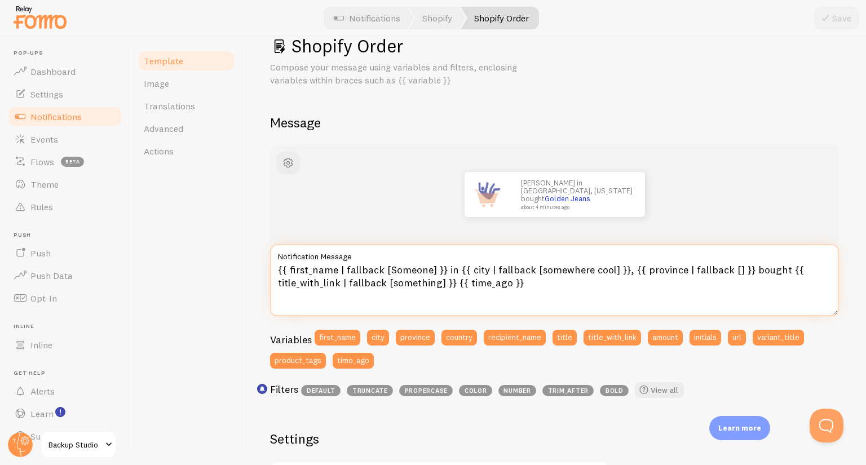
click at [436, 286] on textarea "{{ first_name | fallback [Someone] }} in {{ city | fallback [somewhere cool] }}…" at bounding box center [554, 280] width 569 height 72
click at [466, 280] on textarea "{{ first_name | fallback [Someone] }} in {{ city | fallback [somewhere cool] }}…" at bounding box center [554, 280] width 569 height 72
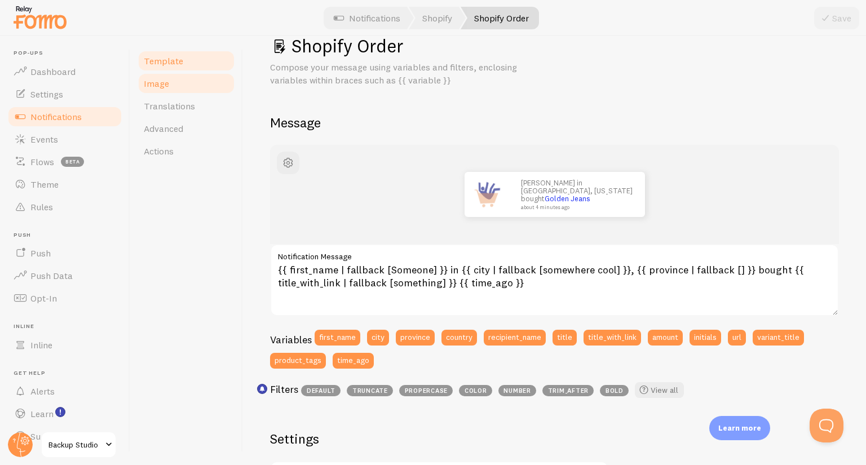
click at [171, 86] on link "Image" at bounding box center [186, 83] width 99 height 23
